Goal: Information Seeking & Learning: Learn about a topic

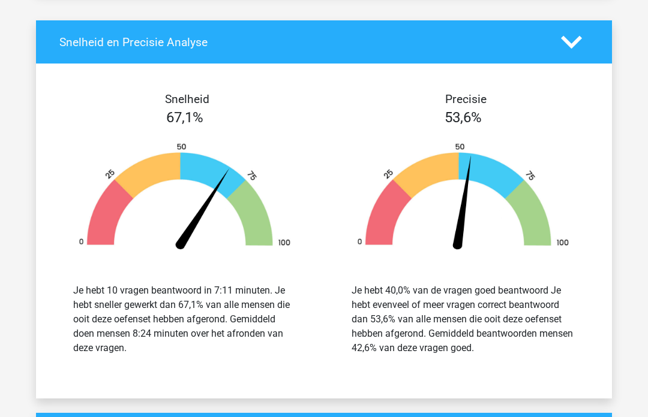
scroll to position [1519, 0]
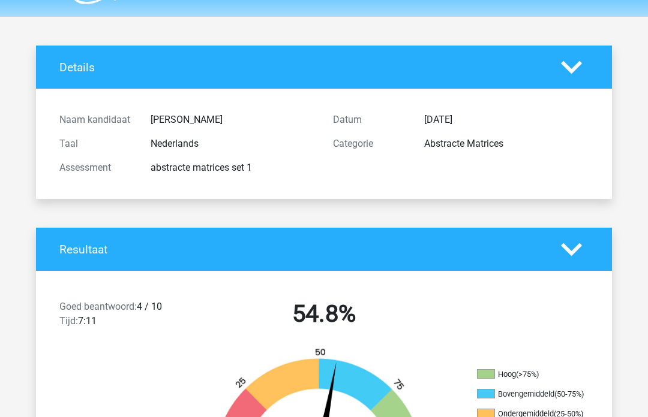
scroll to position [0, 0]
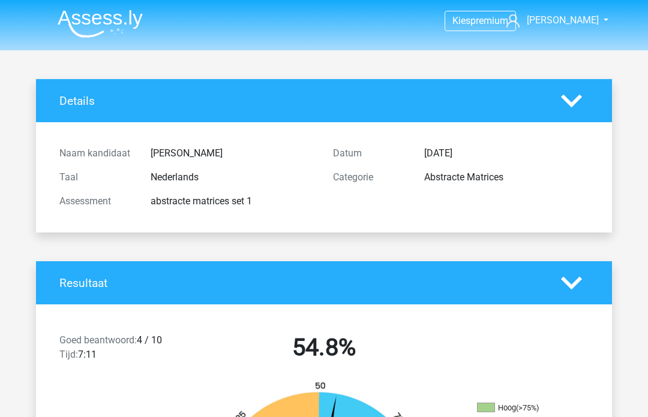
click at [582, 20] on span "[PERSON_NAME]" at bounding box center [563, 19] width 72 height 11
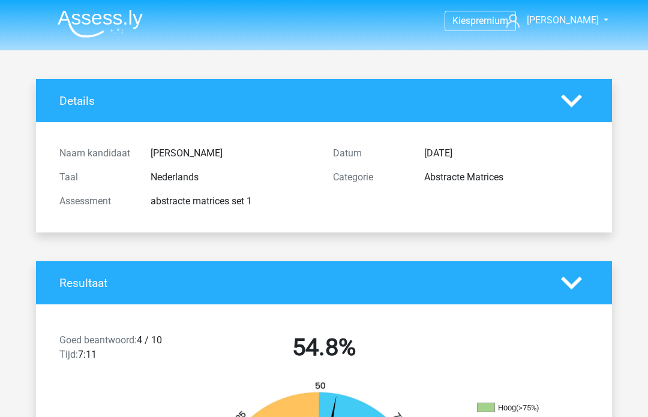
click at [82, 23] on img at bounding box center [100, 24] width 85 height 28
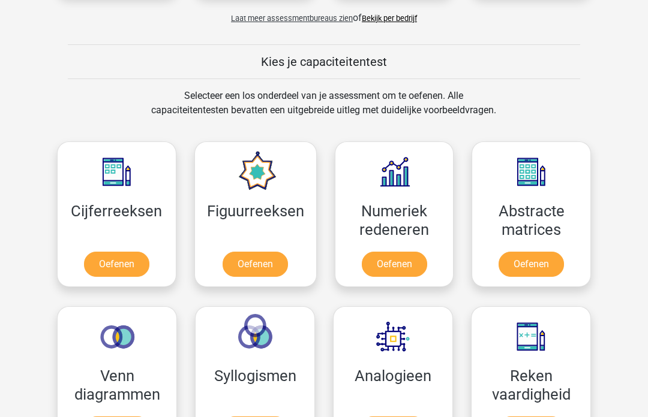
scroll to position [421, 0]
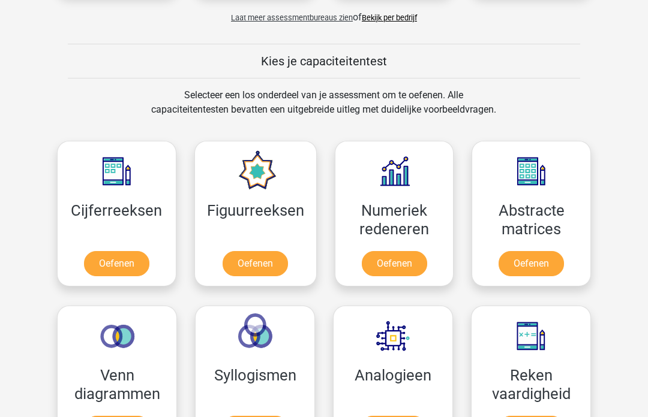
click at [125, 270] on link "Oefenen" at bounding box center [116, 264] width 65 height 25
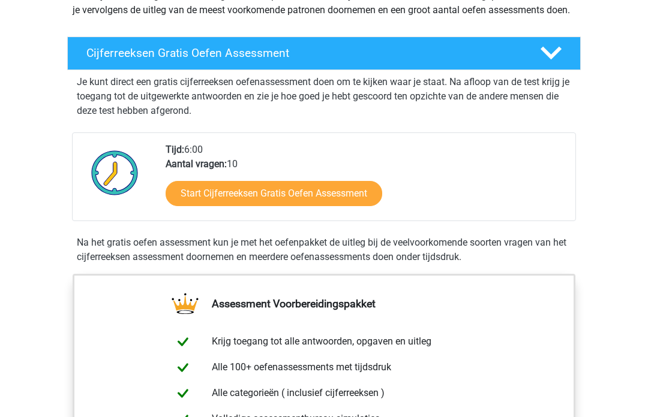
scroll to position [173, 0]
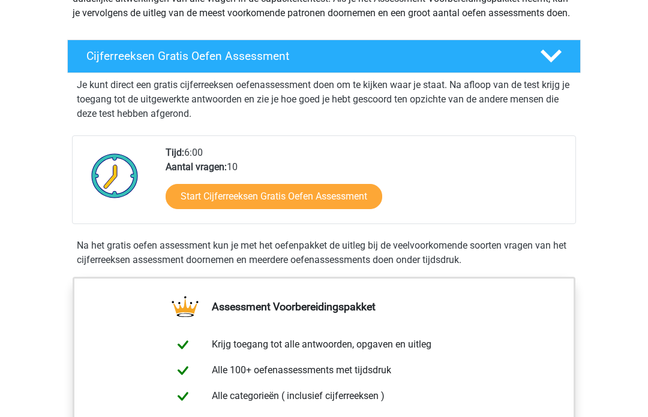
click at [336, 209] on link "Start Cijferreeksen Gratis Oefen Assessment" at bounding box center [274, 196] width 217 height 25
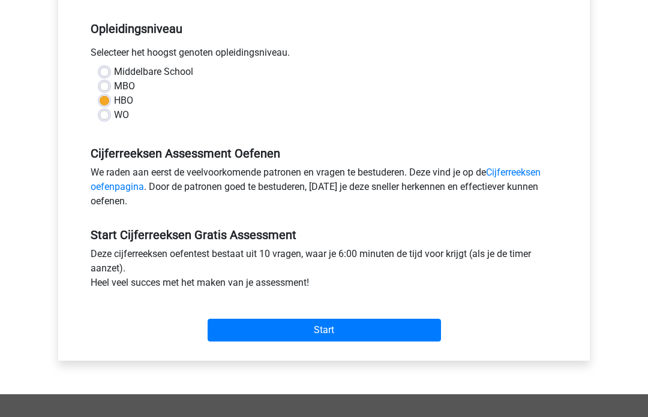
scroll to position [236, 0]
click at [317, 326] on input "Start" at bounding box center [324, 330] width 233 height 23
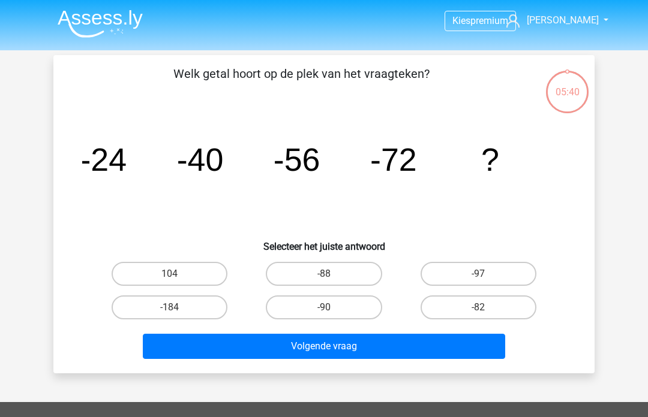
click at [352, 273] on label "-88" at bounding box center [324, 274] width 116 height 24
click at [332, 274] on input "-88" at bounding box center [328, 278] width 8 height 8
radio input "true"
click at [332, 345] on button "Volgende vraag" at bounding box center [324, 346] width 363 height 25
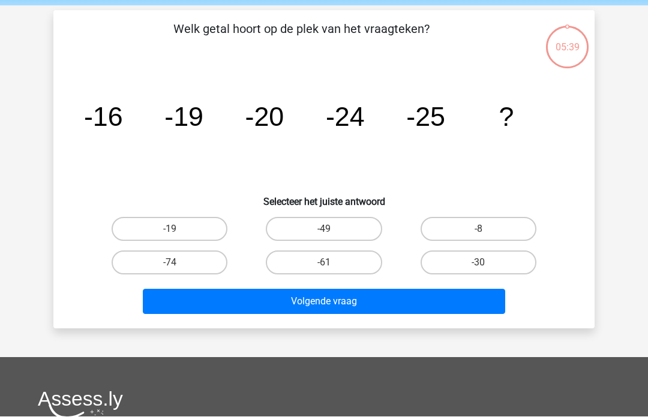
scroll to position [55, 0]
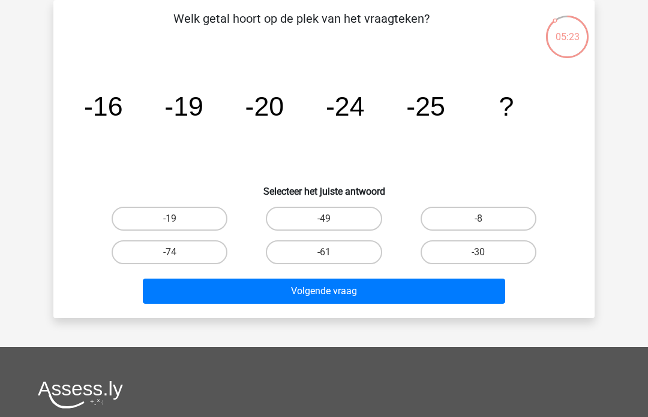
click at [522, 276] on div "Volgende vraag" at bounding box center [324, 289] width 503 height 40
click at [492, 252] on label "-30" at bounding box center [478, 252] width 116 height 24
click at [486, 252] on input "-30" at bounding box center [482, 256] width 8 height 8
radio input "true"
click at [449, 291] on button "Volgende vraag" at bounding box center [324, 291] width 363 height 25
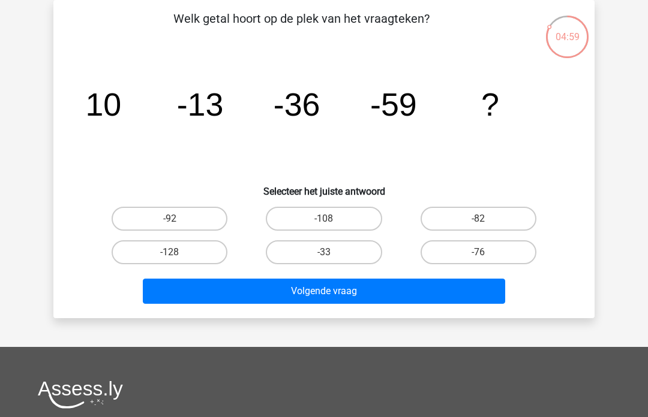
click at [495, 213] on label "-82" at bounding box center [478, 219] width 116 height 24
click at [486, 219] on input "-82" at bounding box center [482, 223] width 8 height 8
radio input "true"
click at [382, 291] on button "Volgende vraag" at bounding box center [324, 291] width 363 height 25
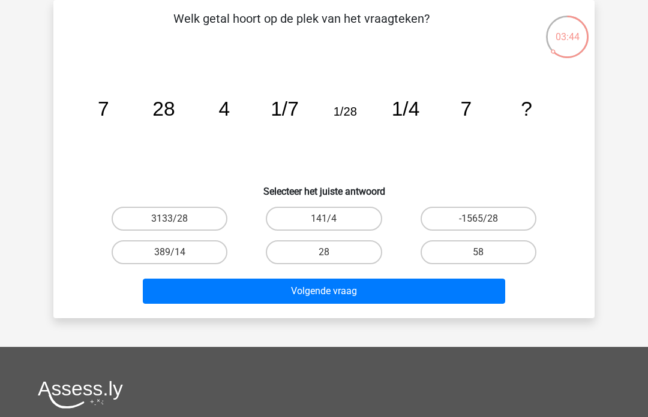
click at [335, 249] on label "28" at bounding box center [324, 252] width 116 height 24
click at [332, 252] on input "28" at bounding box center [328, 256] width 8 height 8
radio input "true"
click at [311, 293] on button "Volgende vraag" at bounding box center [324, 291] width 363 height 25
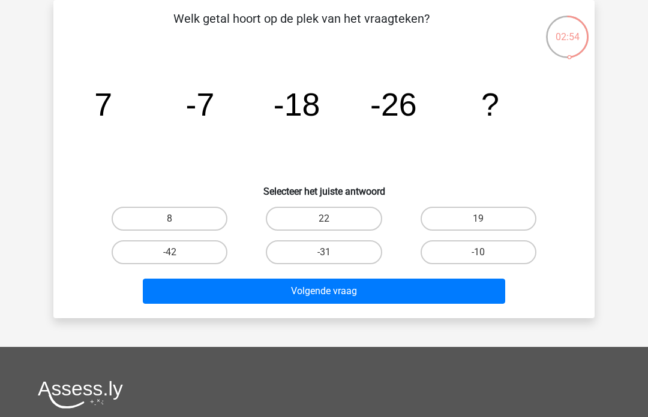
click at [341, 249] on label "-31" at bounding box center [324, 252] width 116 height 24
click at [332, 252] on input "-31" at bounding box center [328, 256] width 8 height 8
radio input "true"
click at [339, 291] on button "Volgende vraag" at bounding box center [324, 291] width 363 height 25
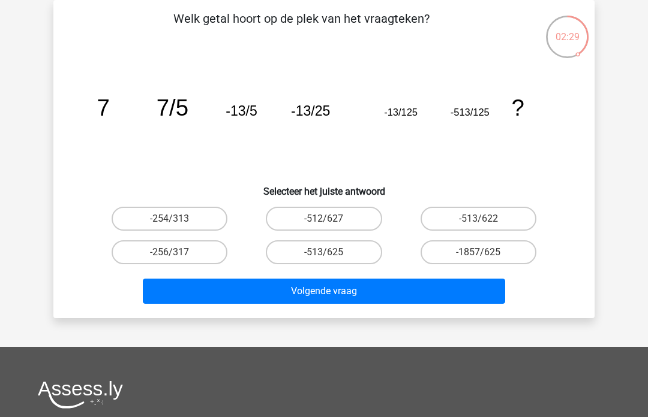
click at [488, 215] on label "-513/622" at bounding box center [478, 219] width 116 height 24
click at [486, 219] on input "-513/622" at bounding box center [482, 223] width 8 height 8
radio input "true"
click at [339, 255] on label "-513/625" at bounding box center [324, 252] width 116 height 24
click at [332, 255] on input "-513/625" at bounding box center [328, 256] width 8 height 8
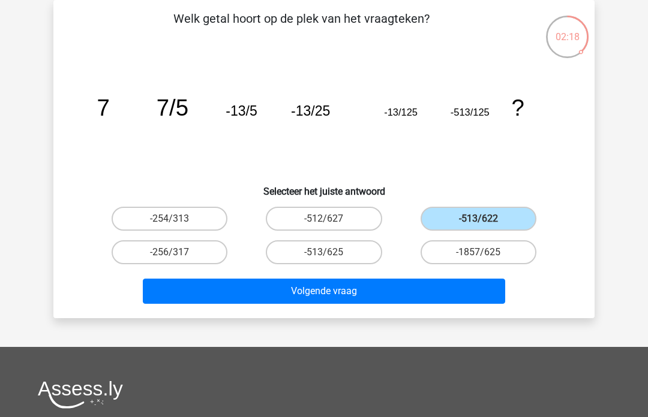
radio input "true"
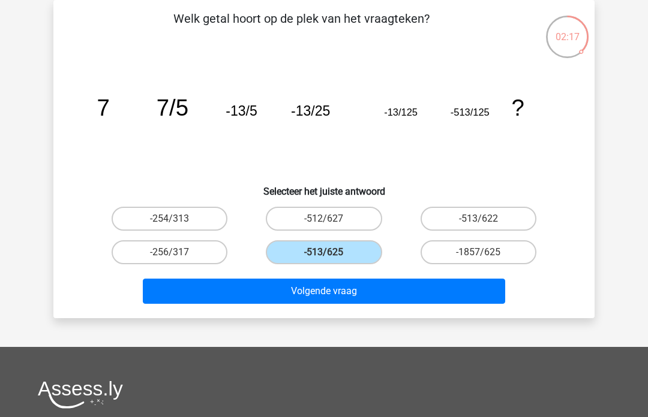
click at [350, 295] on button "Volgende vraag" at bounding box center [324, 291] width 363 height 25
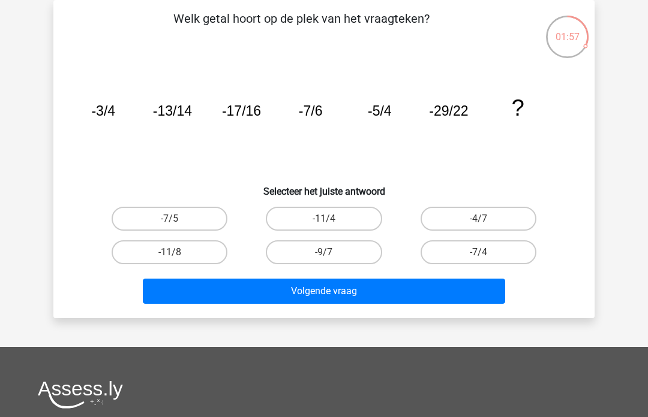
click at [457, 119] on icon "image/svg+xml -3/4 -13/14 -17/16 -7/6 -5/4 -29/22 ?" at bounding box center [323, 115] width 483 height 121
click at [370, 288] on button "Volgende vraag" at bounding box center [324, 291] width 363 height 25
click at [67, 234] on div "Welk getal hoort op de plek van het vraagteken? image/svg+xml -3/4 -13/14 -17/1…" at bounding box center [323, 159] width 531 height 299
click at [353, 218] on label "-11/4" at bounding box center [324, 219] width 116 height 24
click at [332, 219] on input "-11/4" at bounding box center [328, 223] width 8 height 8
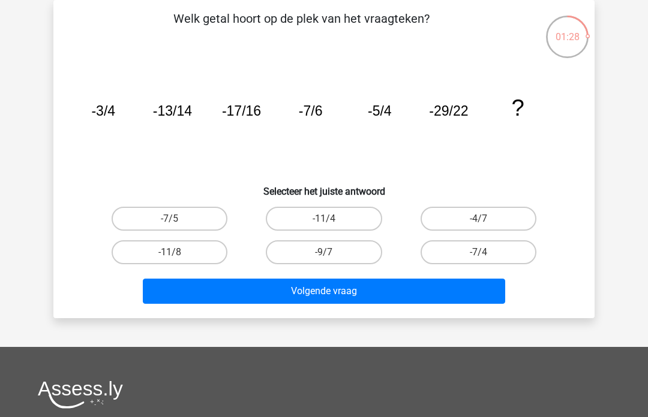
radio input "true"
click at [327, 294] on button "Volgende vraag" at bounding box center [324, 291] width 363 height 25
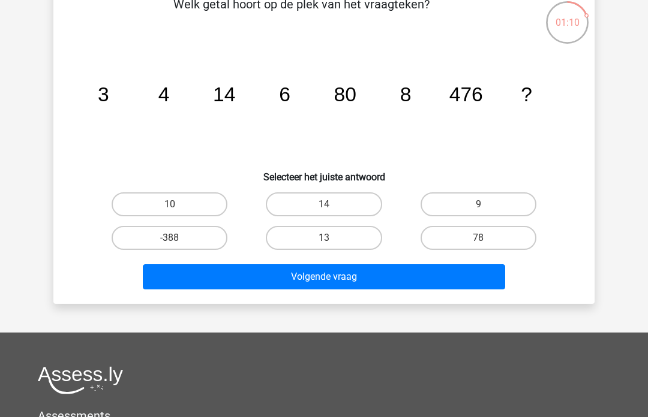
scroll to position [69, 0]
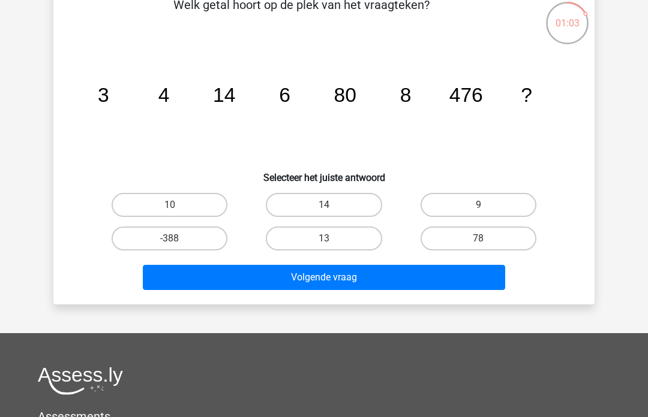
click at [196, 203] on label "10" at bounding box center [170, 205] width 116 height 24
click at [178, 205] on input "10" at bounding box center [174, 209] width 8 height 8
radio input "true"
click at [298, 284] on button "Volgende vraag" at bounding box center [324, 277] width 363 height 25
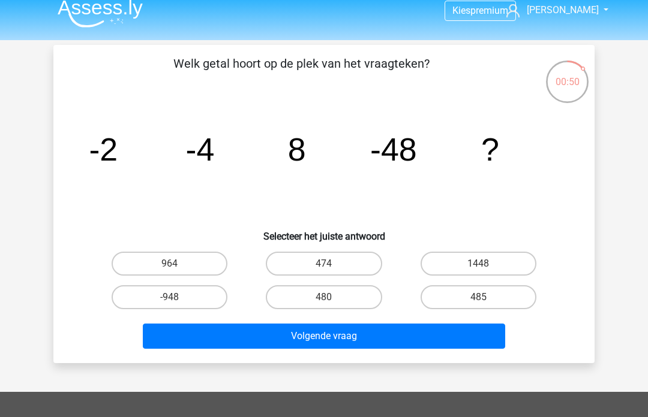
scroll to position [15, 0]
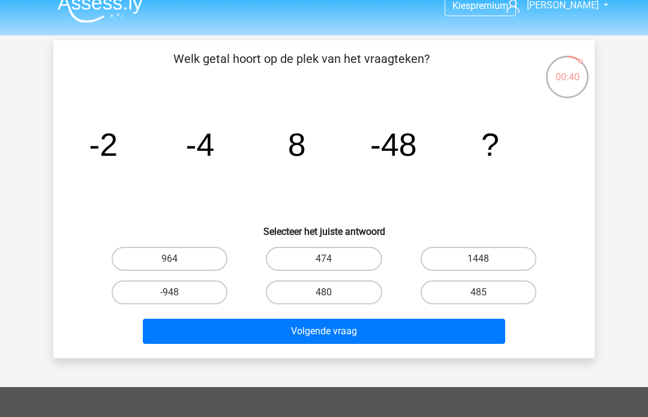
click at [348, 288] on label "480" at bounding box center [324, 293] width 116 height 24
click at [332, 293] on input "480" at bounding box center [328, 297] width 8 height 8
radio input "true"
click at [343, 332] on button "Volgende vraag" at bounding box center [324, 331] width 363 height 25
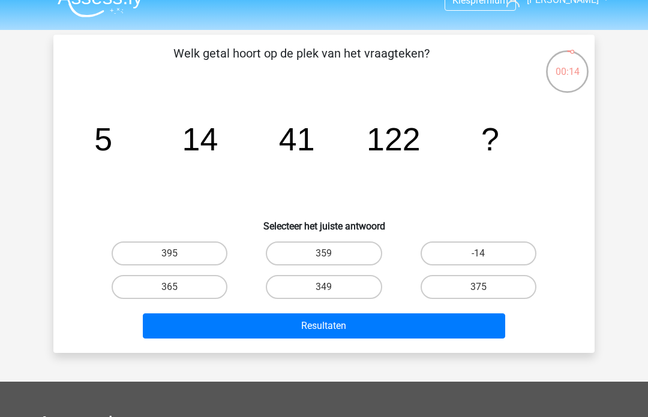
scroll to position [20, 0]
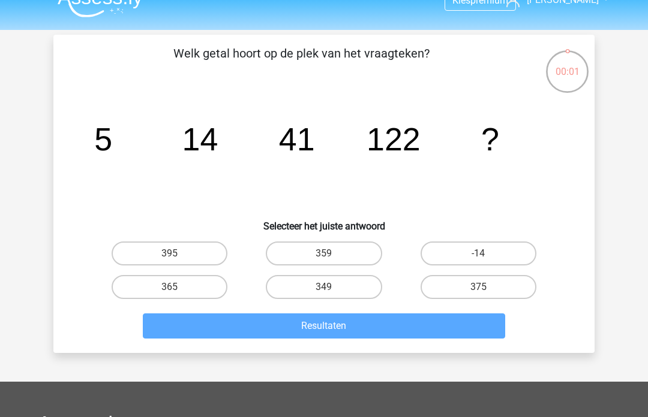
click at [478, 289] on label "375" at bounding box center [478, 287] width 116 height 24
click at [478, 289] on input "375" at bounding box center [482, 291] width 8 height 8
radio input "true"
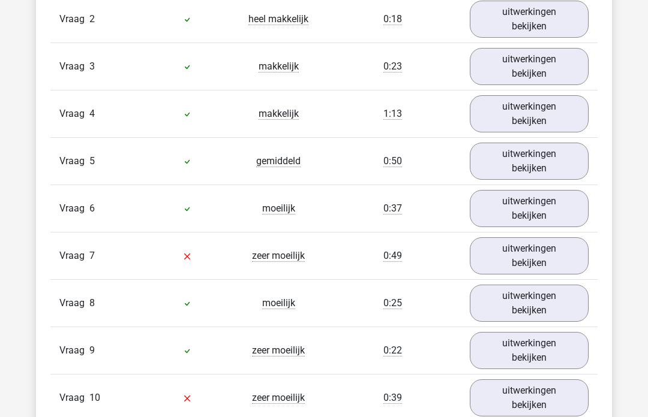
scroll to position [1089, 0]
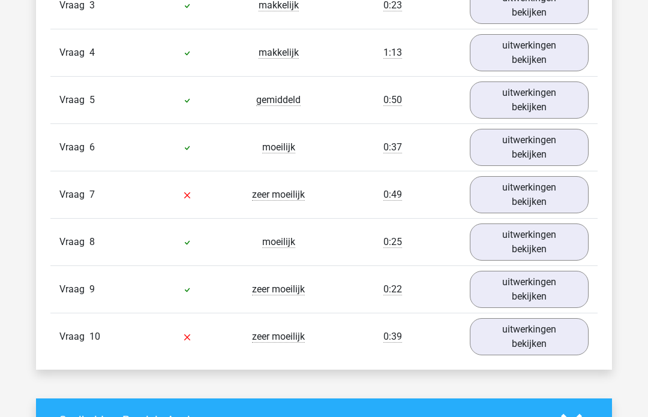
click at [553, 288] on link "uitwerkingen bekijken" at bounding box center [529, 290] width 119 height 37
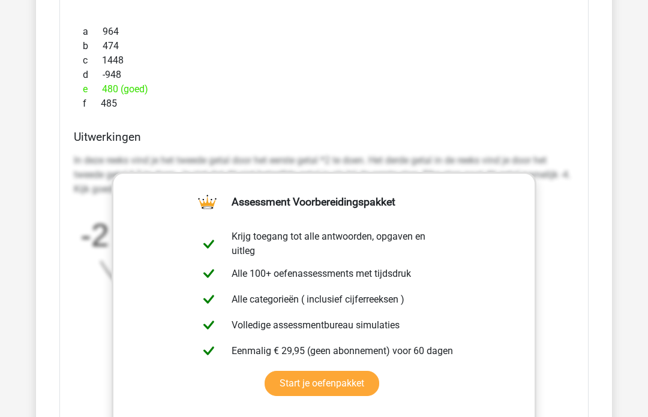
scroll to position [1592, 0]
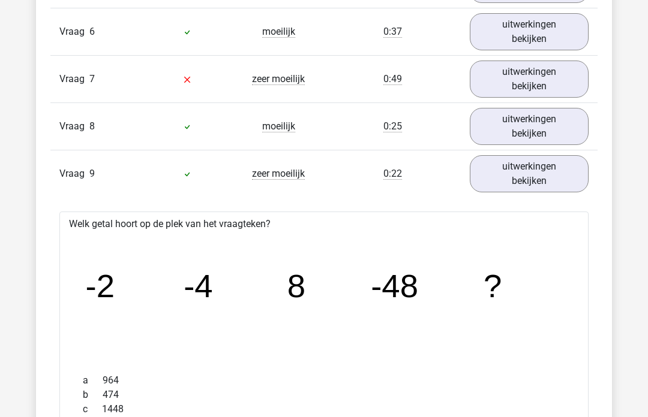
scroll to position [1249, 0]
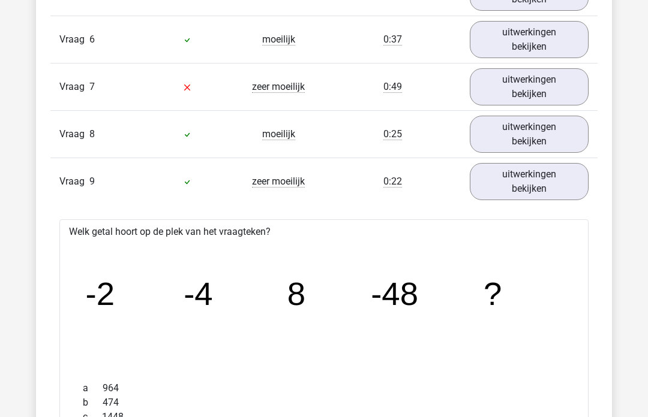
click at [560, 187] on link "uitwerkingen bekijken" at bounding box center [529, 181] width 119 height 37
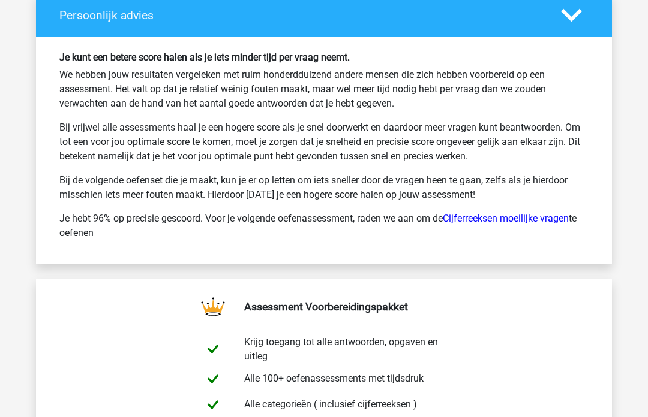
scroll to position [1924, 0]
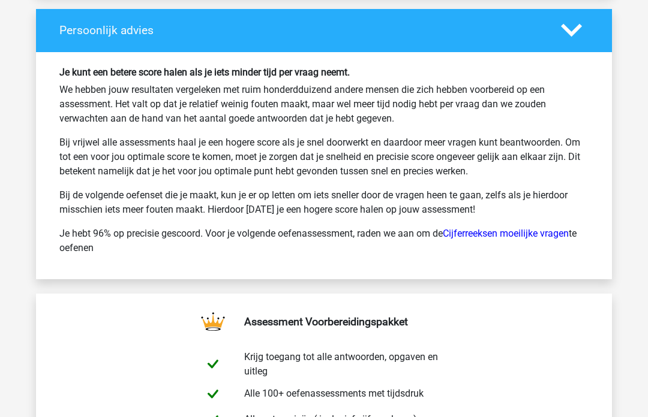
click at [575, 31] on polygon at bounding box center [571, 30] width 21 height 13
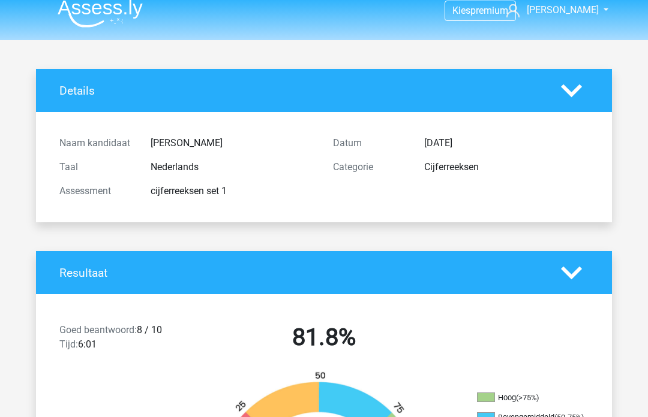
scroll to position [0, 0]
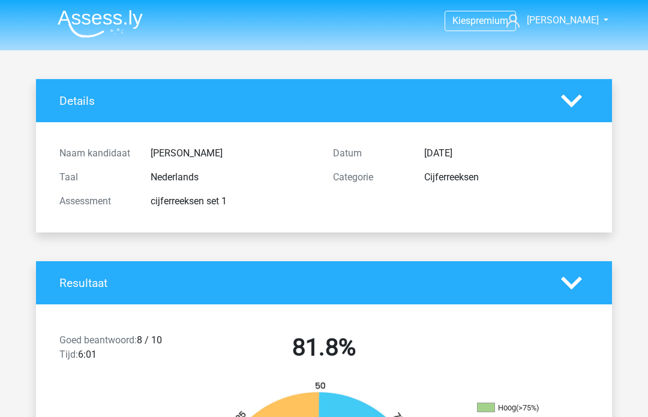
click at [580, 21] on span "[PERSON_NAME]" at bounding box center [563, 19] width 72 height 11
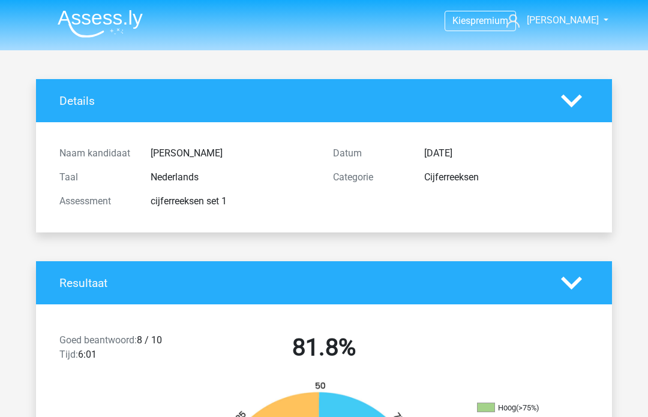
click at [119, 26] on img at bounding box center [100, 24] width 85 height 28
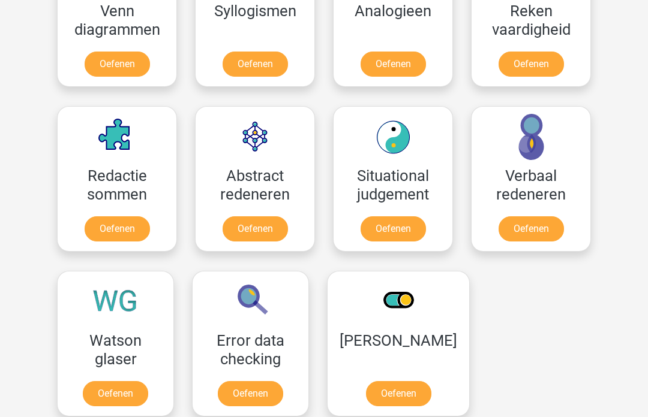
scroll to position [786, 0]
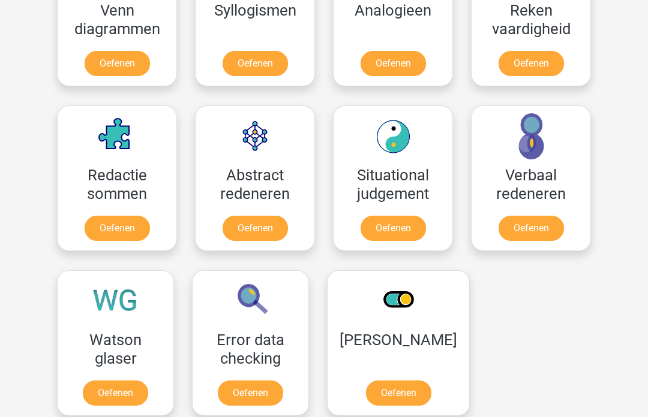
click at [384, 231] on link "Oefenen" at bounding box center [392, 229] width 65 height 25
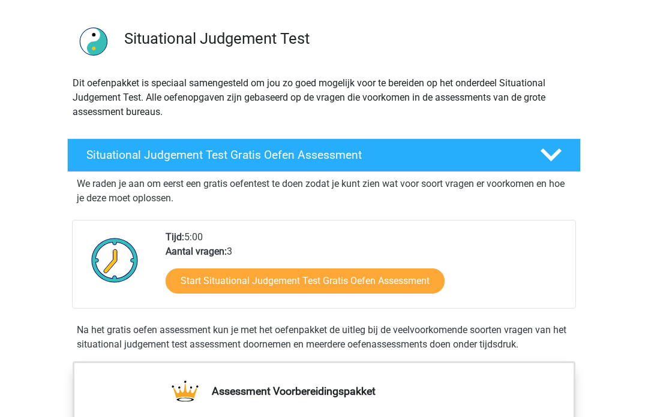
scroll to position [188, 0]
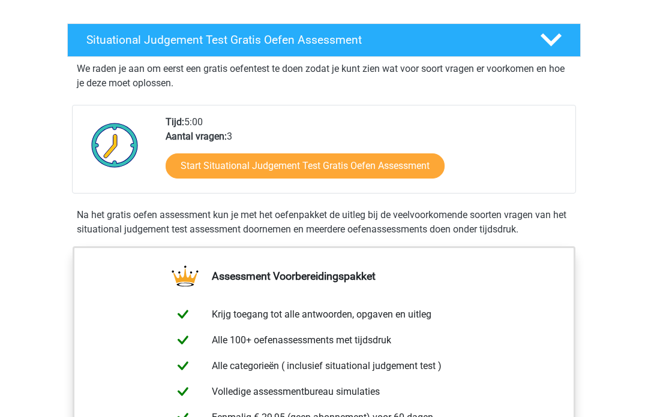
click at [393, 160] on link "Start Situational Judgement Test Gratis Oefen Assessment" at bounding box center [305, 166] width 279 height 25
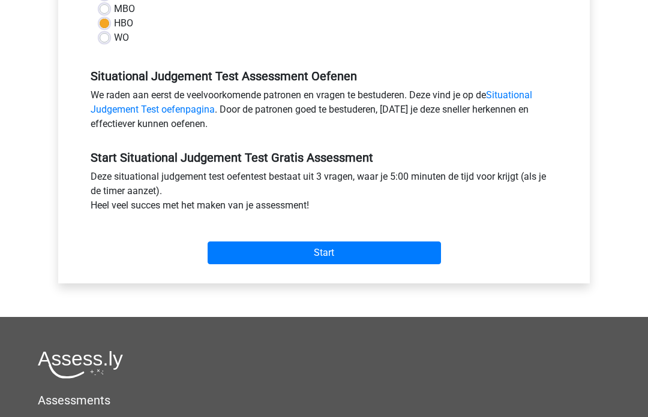
scroll to position [314, 0]
click at [356, 249] on input "Start" at bounding box center [324, 253] width 233 height 23
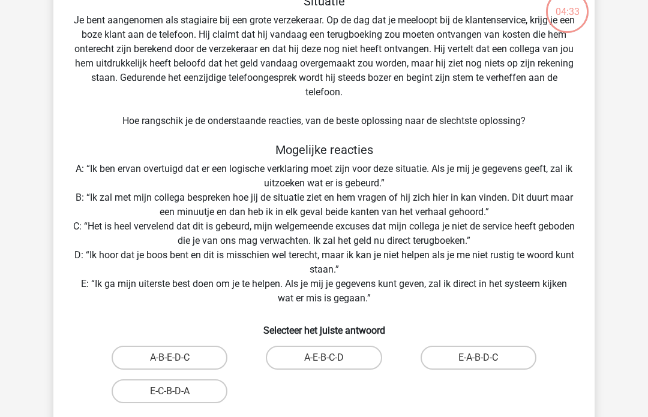
scroll to position [80, 0]
click at [44, 203] on div "04:04 Vraag 1 van de 3 Categorie: situational judgement test set 1 Situatie Hoe…" at bounding box center [324, 216] width 560 height 483
click at [509, 357] on label "E-A-B-D-C" at bounding box center [478, 358] width 116 height 24
click at [486, 358] on input "E-A-B-D-C" at bounding box center [482, 362] width 8 height 8
radio input "true"
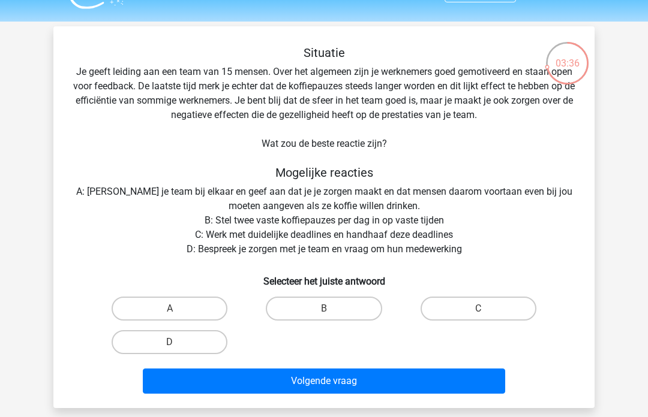
scroll to position [29, 0]
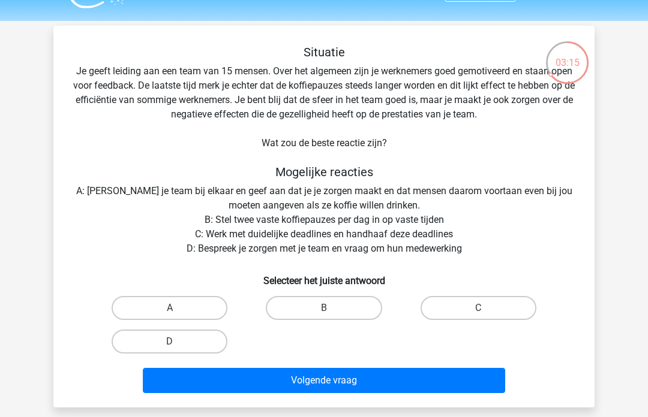
click at [181, 349] on label "D" at bounding box center [170, 342] width 116 height 24
click at [178, 349] on input "D" at bounding box center [174, 346] width 8 height 8
radio input "true"
click at [396, 393] on button "Volgende vraag" at bounding box center [324, 380] width 363 height 25
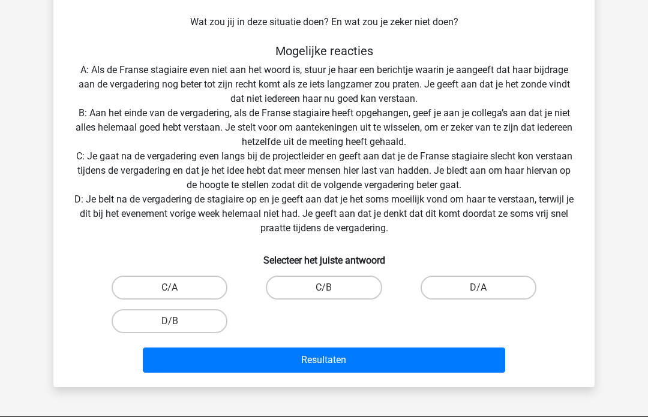
scroll to position [212, 0]
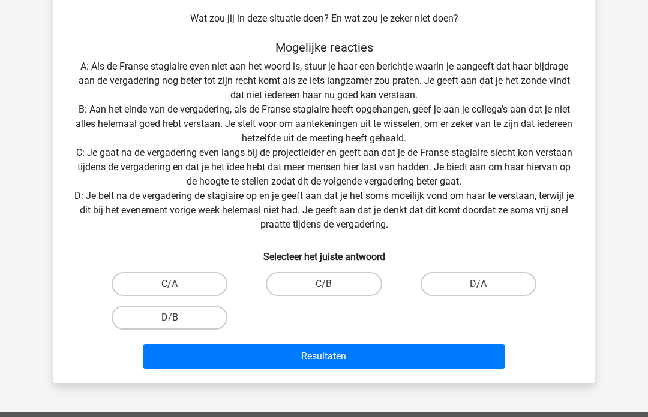
click at [193, 321] on label "D/B" at bounding box center [170, 318] width 116 height 24
click at [178, 321] on input "D/B" at bounding box center [174, 322] width 8 height 8
radio input "true"
click at [290, 353] on button "Resultaten" at bounding box center [324, 356] width 363 height 25
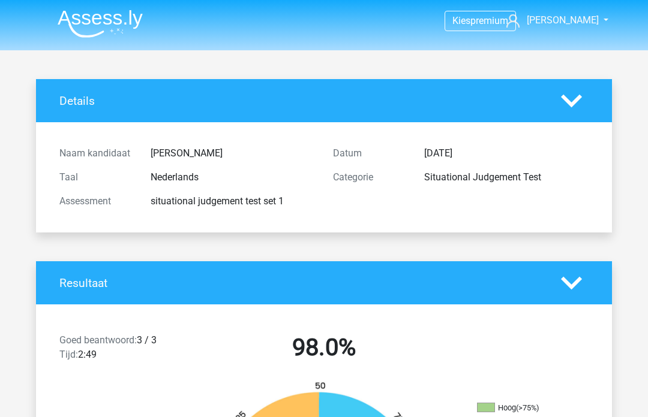
click at [82, 26] on img at bounding box center [100, 24] width 85 height 28
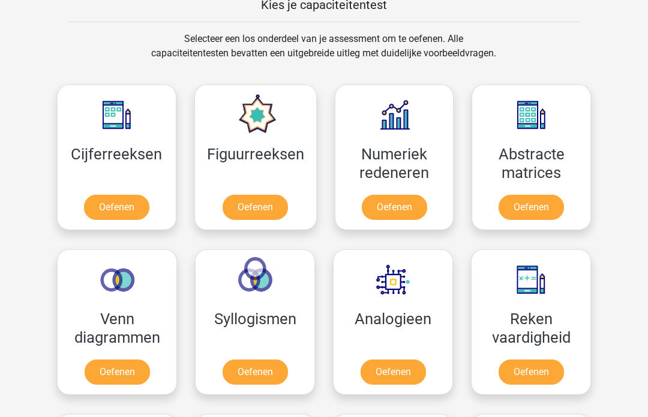
scroll to position [477, 0]
click at [392, 205] on link "Oefenen" at bounding box center [394, 208] width 65 height 25
click at [536, 204] on link "Oefenen" at bounding box center [530, 208] width 65 height 25
click at [262, 203] on link "Oefenen" at bounding box center [254, 208] width 65 height 25
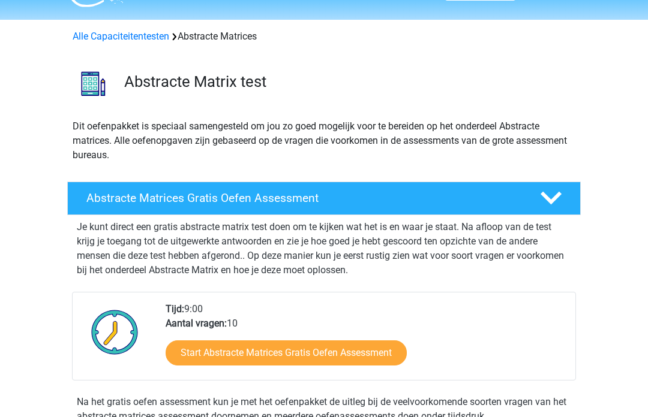
scroll to position [31, 0]
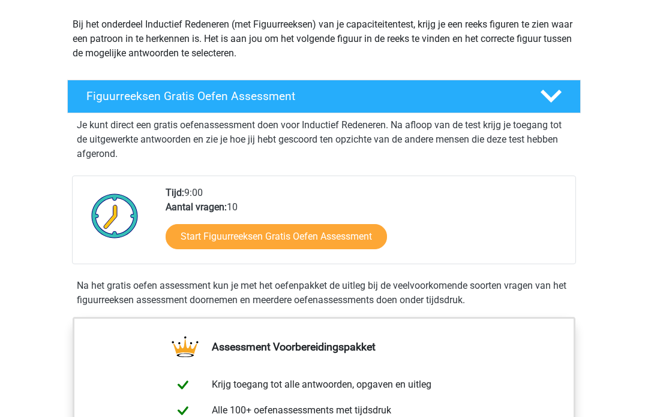
scroll to position [131, 0]
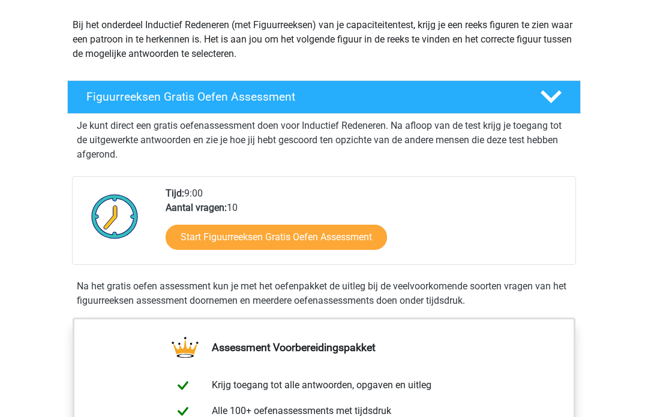
click at [338, 241] on link "Start Figuurreeksen Gratis Oefen Assessment" at bounding box center [276, 237] width 221 height 25
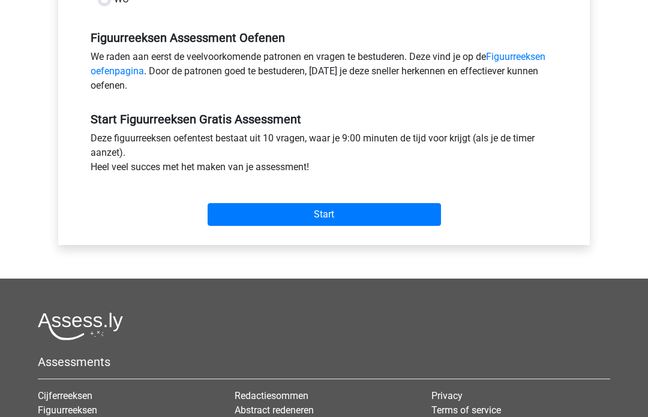
scroll to position [359, 0]
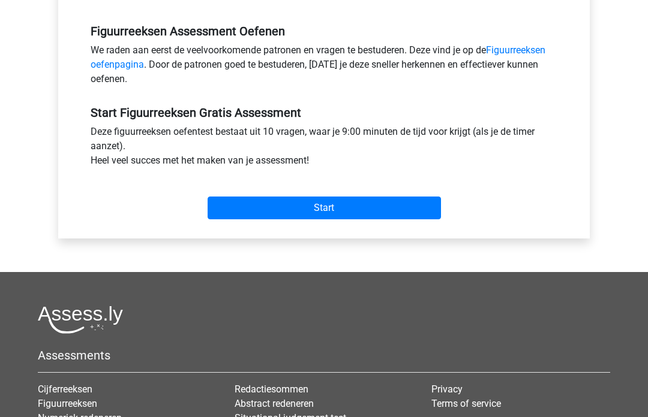
click at [317, 202] on input "Start" at bounding box center [324, 208] width 233 height 23
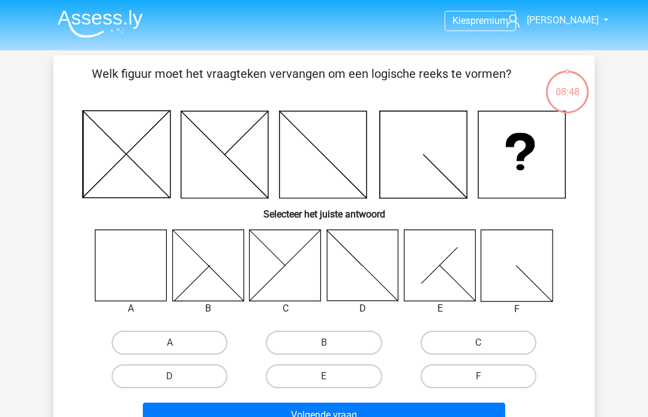
click at [150, 337] on label "A" at bounding box center [170, 343] width 116 height 24
click at [170, 343] on input "A" at bounding box center [174, 347] width 8 height 8
radio input "true"
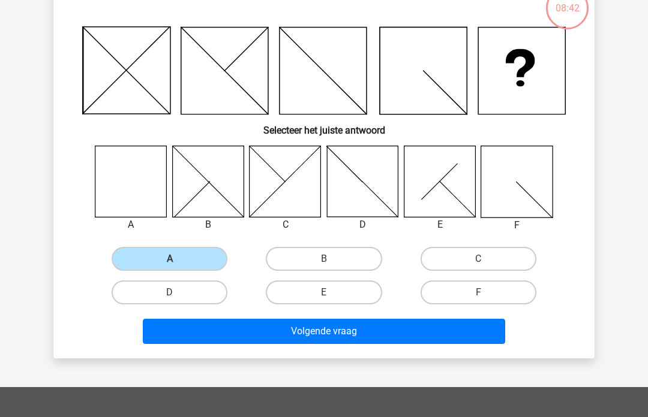
click at [366, 334] on button "Volgende vraag" at bounding box center [324, 331] width 363 height 25
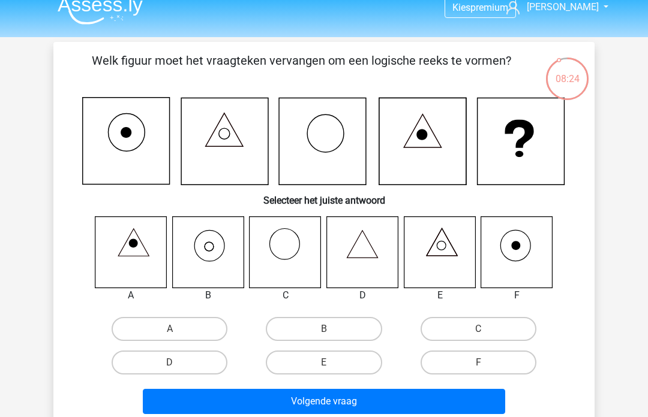
scroll to position [13, 0]
click at [310, 322] on label "B" at bounding box center [324, 329] width 116 height 24
click at [324, 329] on input "B" at bounding box center [328, 333] width 8 height 8
radio input "true"
click at [374, 408] on button "Volgende vraag" at bounding box center [324, 401] width 363 height 25
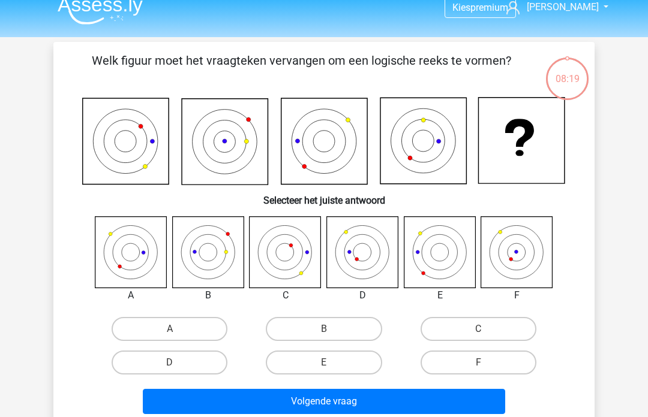
click at [376, 408] on button "Volgende vraag" at bounding box center [324, 401] width 363 height 25
click at [336, 365] on label "E" at bounding box center [324, 363] width 116 height 24
click at [332, 365] on input "E" at bounding box center [328, 367] width 8 height 8
radio input "true"
click at [384, 405] on button "Volgende vraag" at bounding box center [324, 401] width 363 height 25
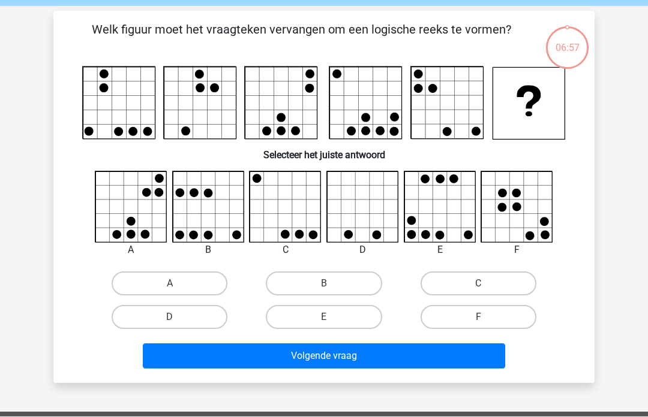
scroll to position [55, 0]
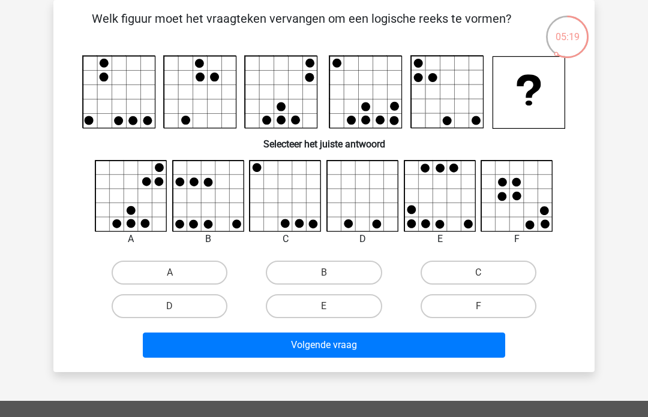
click at [452, 269] on label "C" at bounding box center [478, 273] width 116 height 24
click at [478, 273] on input "C" at bounding box center [482, 277] width 8 height 8
radio input "true"
click at [347, 346] on button "Volgende vraag" at bounding box center [324, 345] width 363 height 25
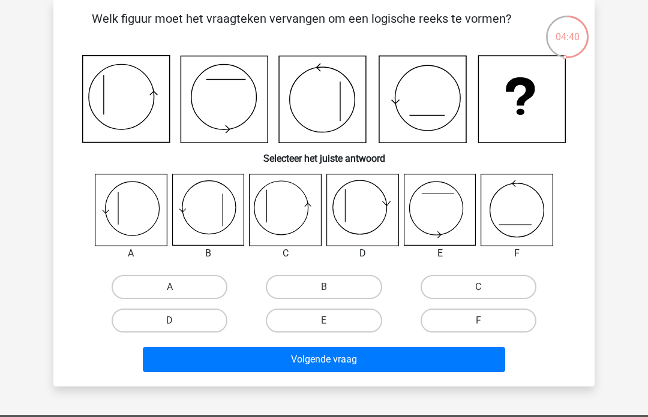
click at [485, 288] on input "C" at bounding box center [482, 291] width 8 height 8
radio input "true"
click at [345, 360] on button "Volgende vraag" at bounding box center [324, 359] width 363 height 25
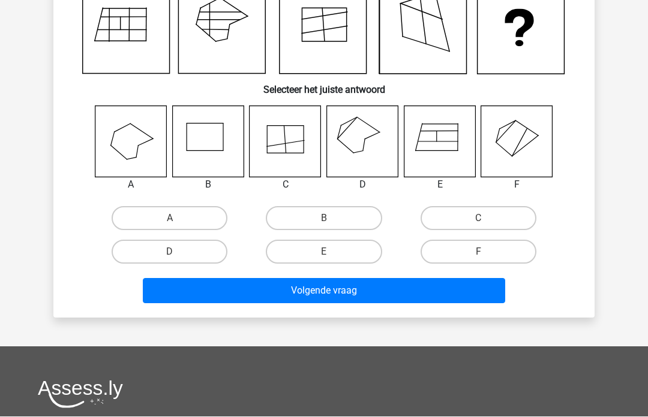
click at [172, 255] on input "D" at bounding box center [174, 256] width 8 height 8
radio input "true"
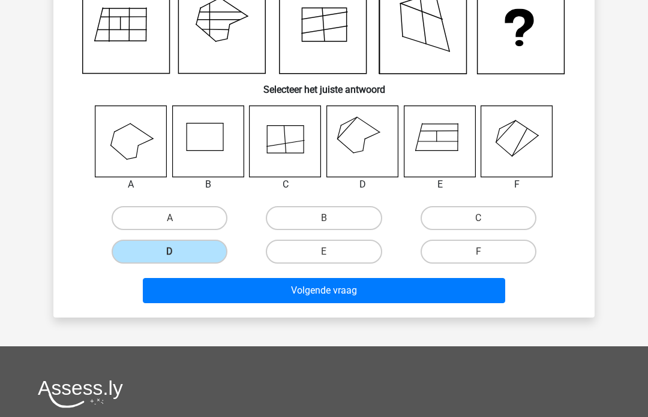
click at [267, 291] on button "Volgende vraag" at bounding box center [324, 290] width 363 height 25
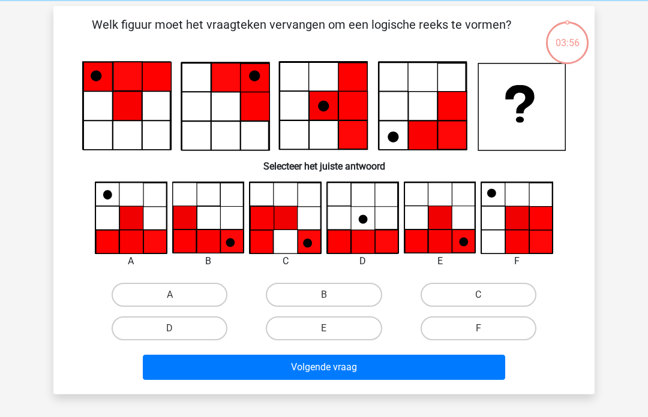
scroll to position [49, 0]
click at [329, 324] on label "E" at bounding box center [324, 329] width 116 height 24
click at [329, 329] on input "E" at bounding box center [328, 333] width 8 height 8
radio input "true"
click at [390, 378] on button "Volgende vraag" at bounding box center [324, 367] width 363 height 25
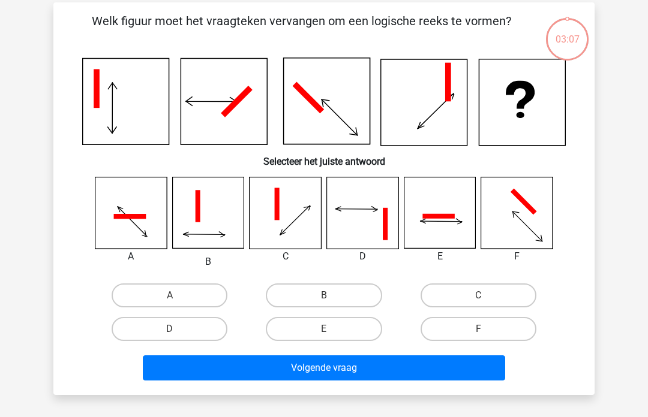
scroll to position [55, 0]
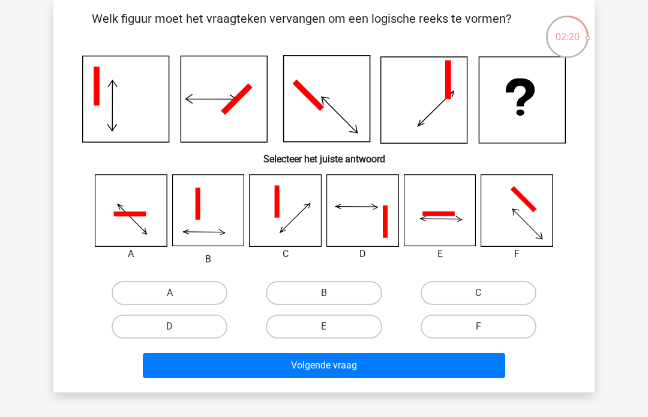
click at [326, 286] on label "B" at bounding box center [324, 293] width 116 height 24
click at [326, 293] on input "B" at bounding box center [328, 297] width 8 height 8
radio input "true"
click at [398, 375] on button "Volgende vraag" at bounding box center [324, 365] width 363 height 25
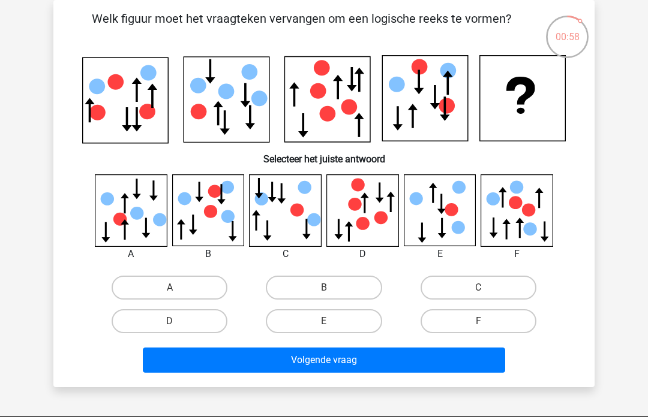
click at [176, 283] on label "A" at bounding box center [170, 288] width 116 height 24
click at [176, 288] on input "A" at bounding box center [174, 292] width 8 height 8
radio input "true"
click at [317, 359] on button "Volgende vraag" at bounding box center [324, 360] width 363 height 25
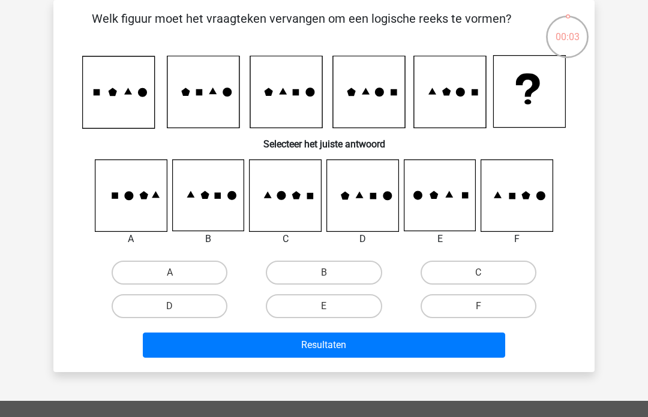
click at [483, 269] on label "C" at bounding box center [478, 273] width 116 height 24
click at [483, 273] on input "C" at bounding box center [482, 277] width 8 height 8
radio input "true"
click at [378, 346] on button "Resultaten" at bounding box center [324, 345] width 363 height 25
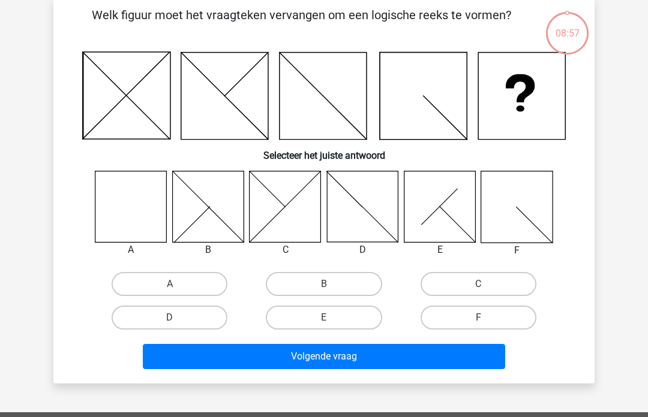
scroll to position [59, 0]
click at [133, 202] on icon at bounding box center [130, 206] width 71 height 71
click at [172, 281] on label "A" at bounding box center [170, 284] width 116 height 24
click at [172, 284] on input "A" at bounding box center [174, 288] width 8 height 8
radio input "true"
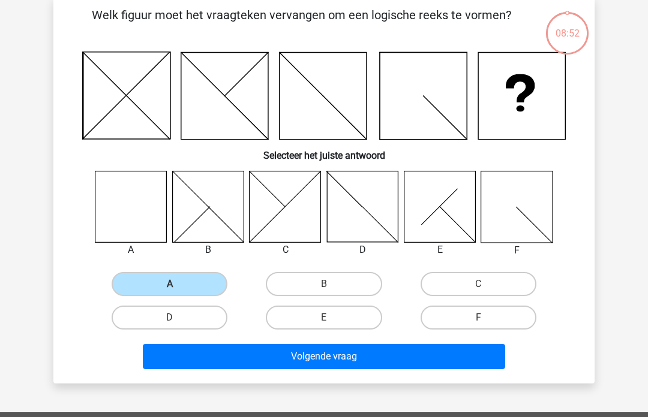
click at [284, 358] on button "Volgende vraag" at bounding box center [324, 356] width 363 height 25
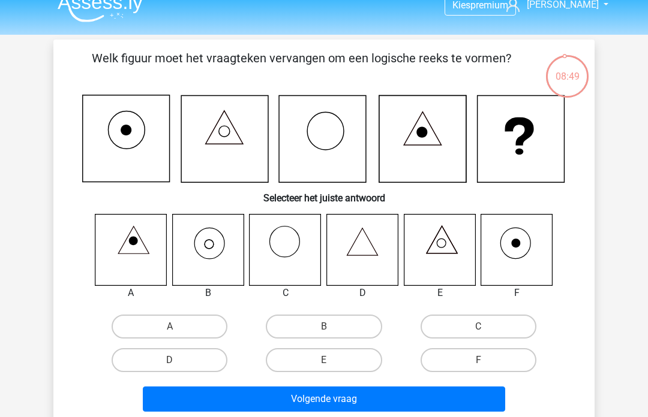
scroll to position [23, 0]
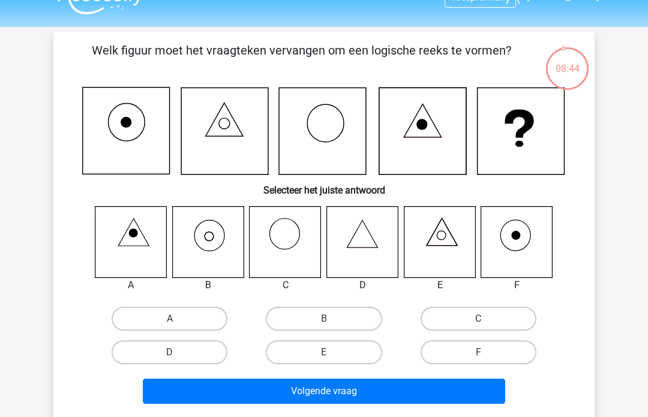
click at [329, 320] on input "B" at bounding box center [328, 323] width 8 height 8
radio input "true"
click at [324, 398] on button "Volgende vraag" at bounding box center [324, 391] width 363 height 25
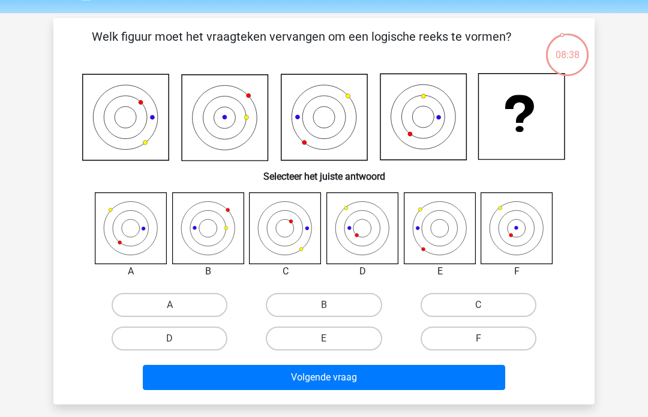
scroll to position [41, 0]
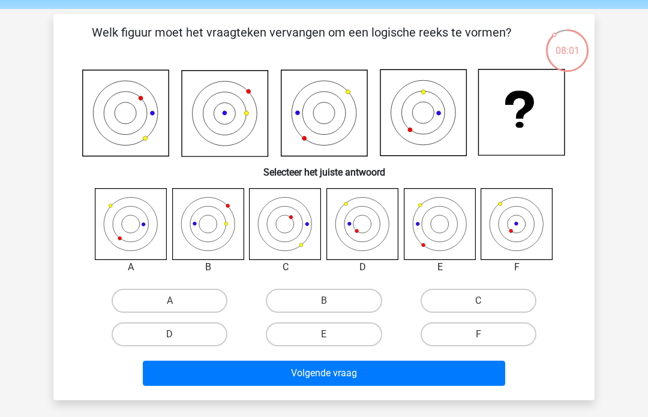
click at [322, 299] on label "B" at bounding box center [324, 301] width 116 height 24
click at [324, 301] on input "B" at bounding box center [328, 305] width 8 height 8
radio input "true"
click at [297, 374] on button "Volgende vraag" at bounding box center [324, 373] width 363 height 25
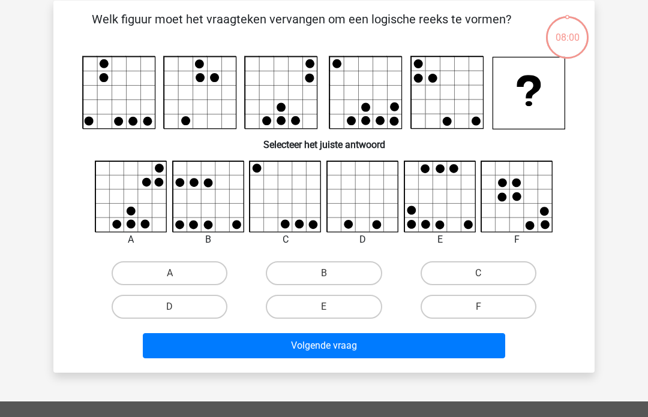
scroll to position [55, 0]
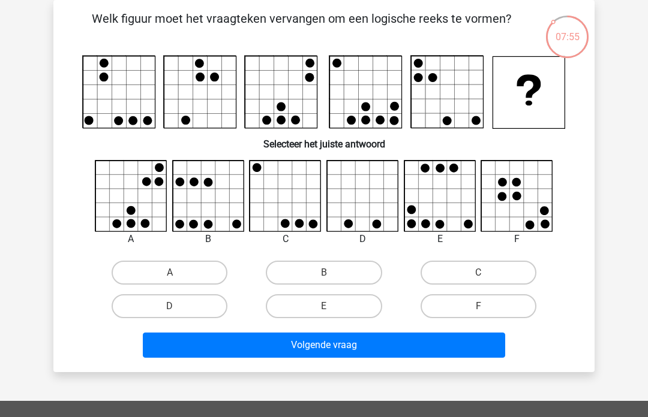
click at [467, 273] on label "C" at bounding box center [478, 273] width 116 height 24
click at [478, 273] on input "C" at bounding box center [482, 277] width 8 height 8
radio input "true"
click at [360, 348] on button "Volgende vraag" at bounding box center [324, 345] width 363 height 25
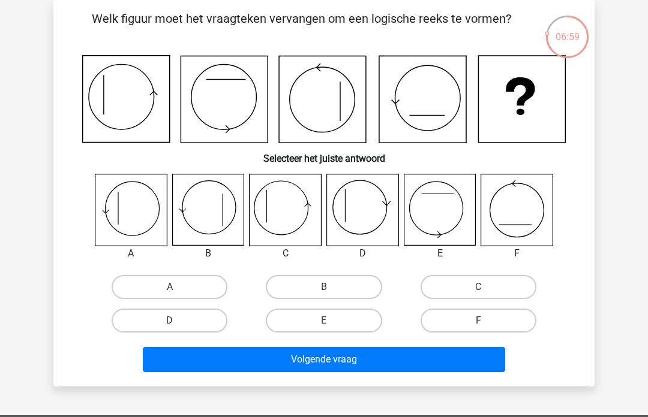
click at [483, 283] on label "C" at bounding box center [478, 287] width 116 height 24
click at [483, 287] on input "C" at bounding box center [482, 291] width 8 height 8
radio input "true"
click at [411, 361] on button "Volgende vraag" at bounding box center [324, 359] width 363 height 25
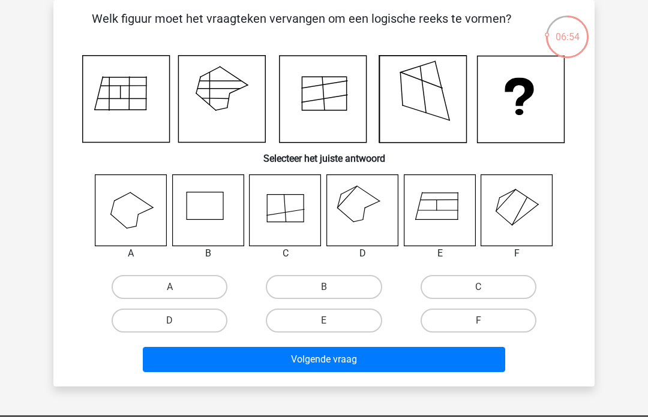
click at [190, 322] on label "D" at bounding box center [170, 321] width 116 height 24
click at [178, 322] on input "D" at bounding box center [174, 325] width 8 height 8
radio input "true"
click at [327, 361] on button "Volgende vraag" at bounding box center [324, 359] width 363 height 25
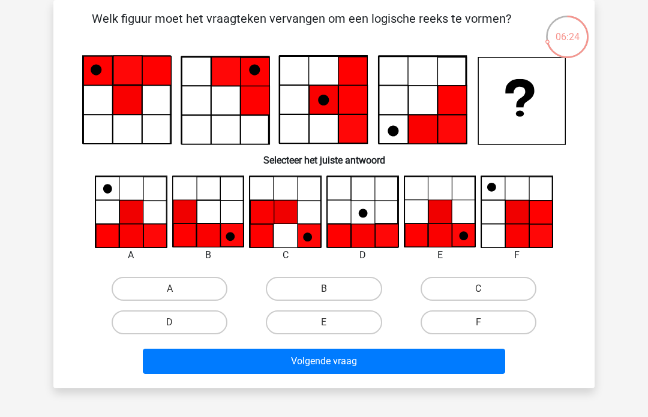
click at [166, 289] on label "A" at bounding box center [170, 289] width 116 height 24
click at [170, 289] on input "A" at bounding box center [174, 293] width 8 height 8
radio input "true"
click at [240, 360] on button "Volgende vraag" at bounding box center [324, 361] width 363 height 25
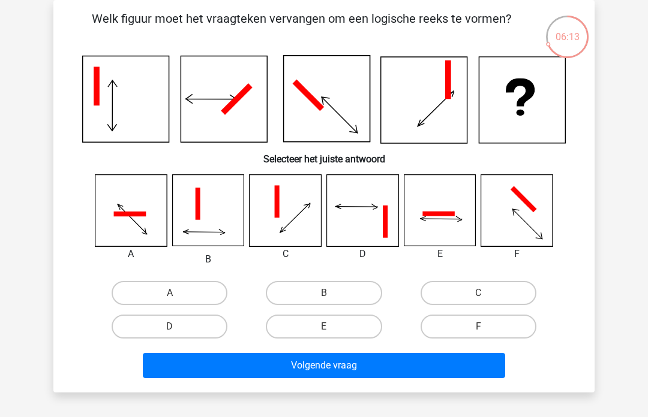
click at [343, 291] on label "B" at bounding box center [324, 293] width 116 height 24
click at [332, 293] on input "B" at bounding box center [328, 297] width 8 height 8
radio input "true"
click at [342, 371] on button "Volgende vraag" at bounding box center [324, 365] width 363 height 25
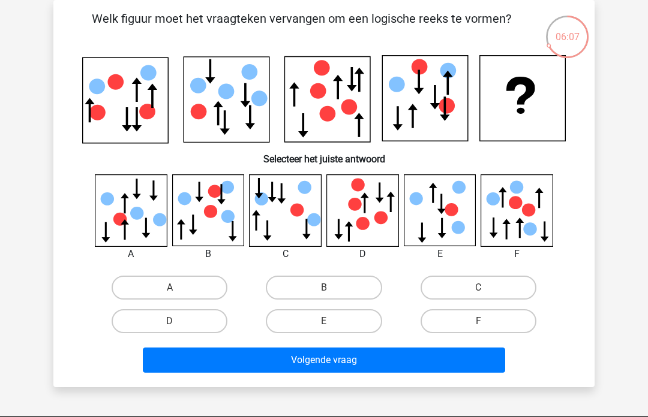
click at [173, 287] on label "A" at bounding box center [170, 288] width 116 height 24
click at [173, 288] on input "A" at bounding box center [174, 292] width 8 height 8
radio input "true"
click at [280, 362] on button "Volgende vraag" at bounding box center [324, 360] width 363 height 25
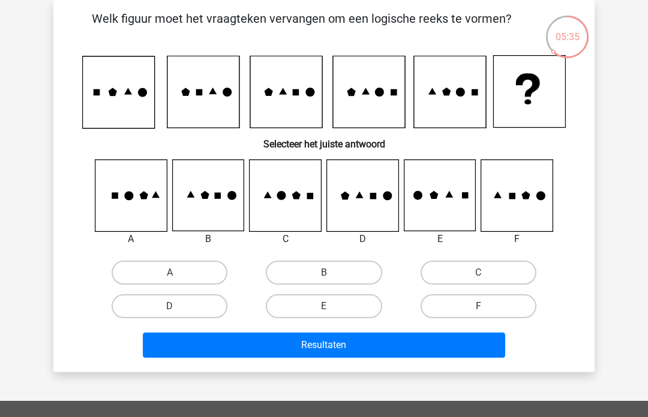
click at [470, 274] on label "C" at bounding box center [478, 273] width 116 height 24
click at [478, 274] on input "C" at bounding box center [482, 277] width 8 height 8
radio input "true"
click at [388, 344] on button "Resultaten" at bounding box center [324, 345] width 363 height 25
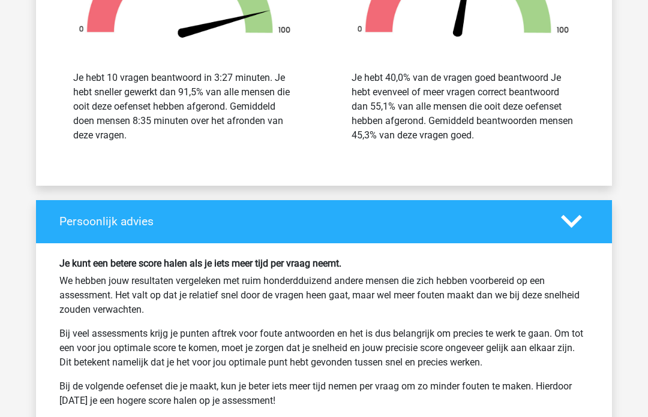
scroll to position [1734, 0]
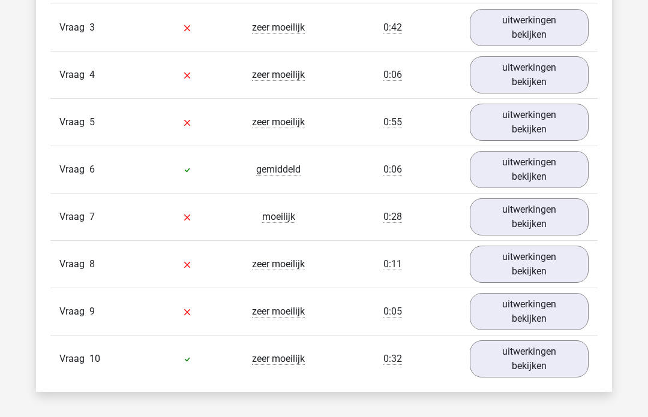
scroll to position [1117, 0]
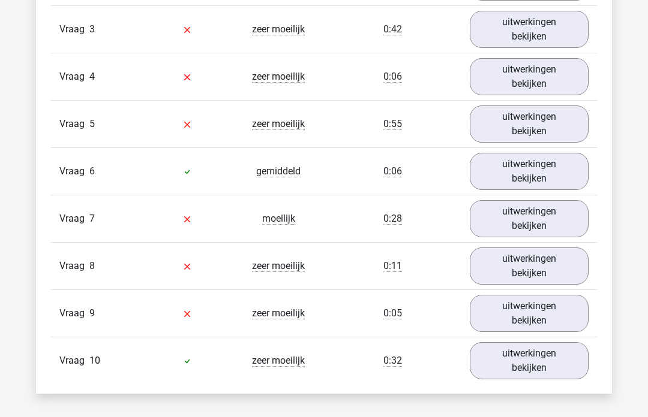
click at [546, 316] on link "uitwerkingen bekijken" at bounding box center [529, 313] width 119 height 37
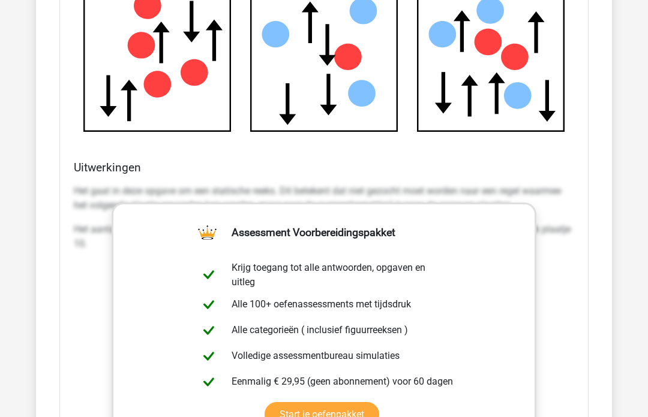
scroll to position [1850, 0]
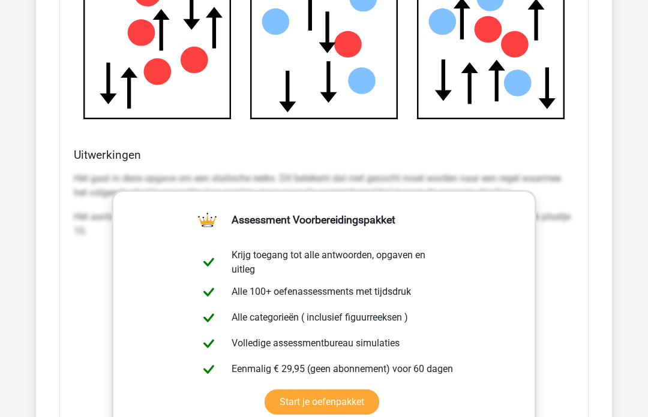
click at [570, 167] on div "Het gaat in deze opgave om een statische reeks. Dit betekent dat niet gezocht m…" at bounding box center [324, 210] width 500 height 86
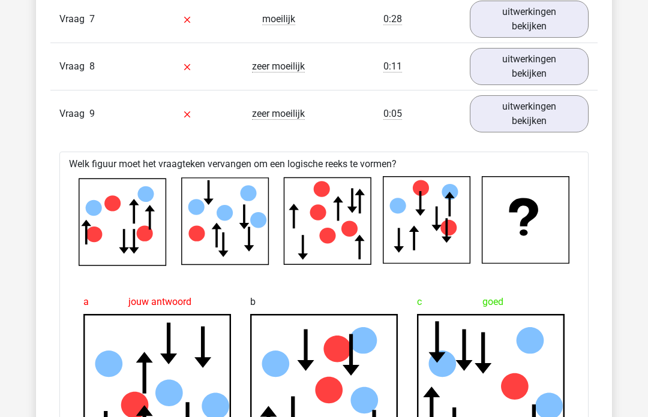
scroll to position [1316, 0]
click at [546, 112] on link "uitwerkingen bekijken" at bounding box center [529, 114] width 119 height 37
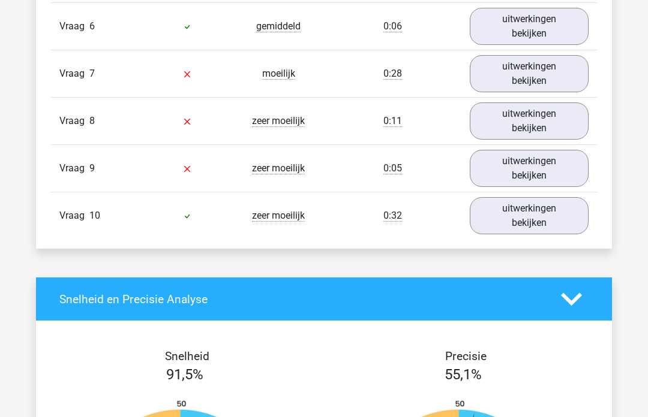
scroll to position [1261, 0]
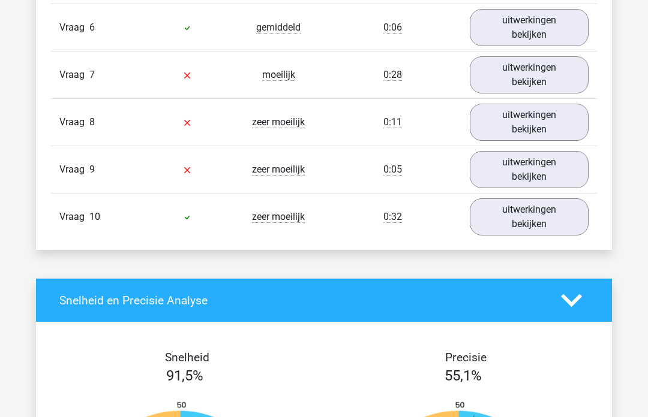
click at [538, 124] on link "uitwerkingen bekijken" at bounding box center [529, 122] width 119 height 37
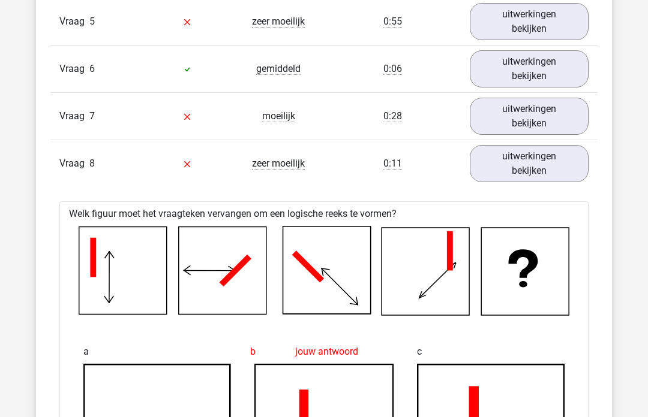
scroll to position [1219, 0]
click at [541, 165] on link "uitwerkingen bekijken" at bounding box center [529, 164] width 119 height 37
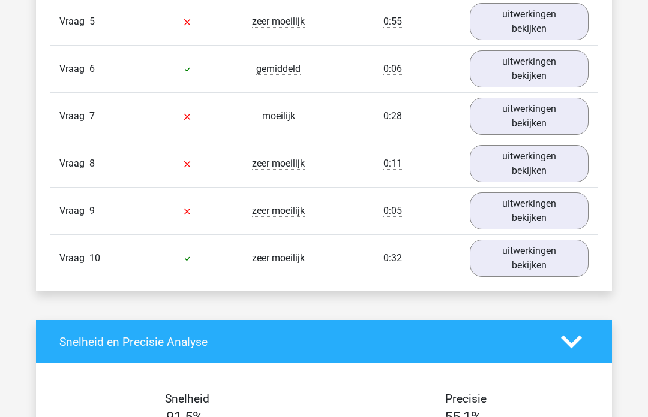
click at [545, 117] on link "uitwerkingen bekijken" at bounding box center [529, 116] width 119 height 37
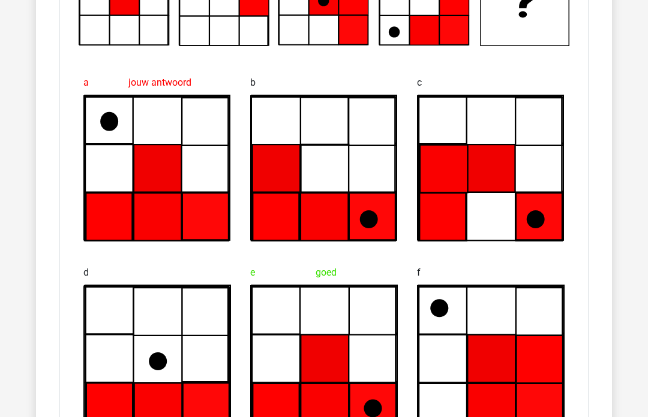
scroll to position [1496, 0]
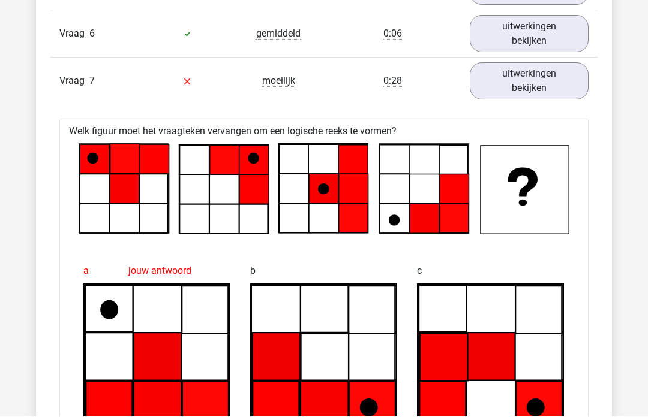
click at [548, 95] on link "uitwerkingen bekijken" at bounding box center [529, 81] width 119 height 37
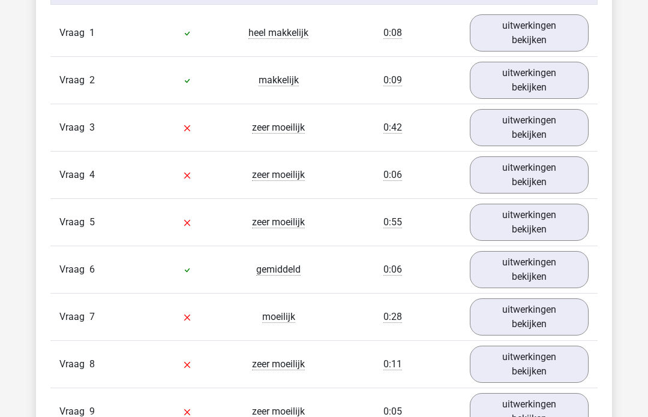
click at [533, 222] on link "uitwerkingen bekijken" at bounding box center [529, 223] width 119 height 37
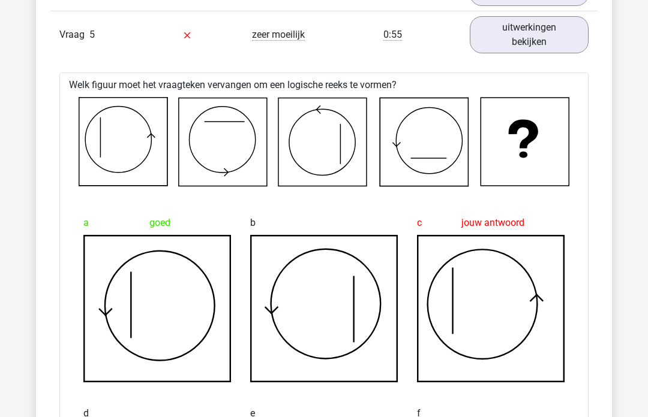
scroll to position [1207, 0]
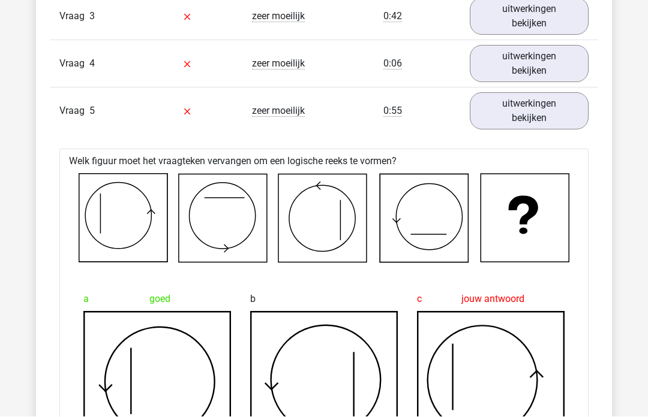
click at [528, 116] on link "uitwerkingen bekijken" at bounding box center [529, 111] width 119 height 37
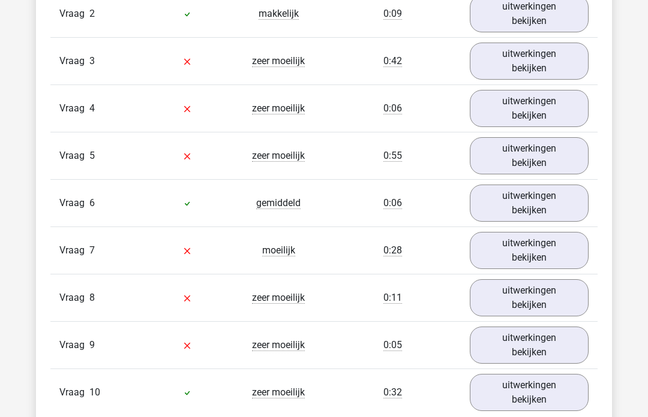
scroll to position [1082, 0]
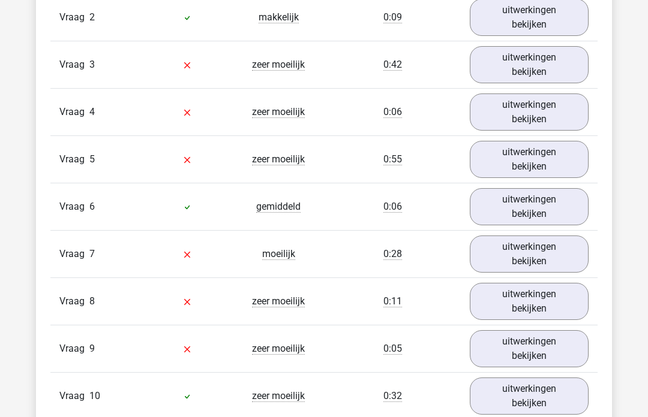
click at [541, 112] on link "uitwerkingen bekijken" at bounding box center [529, 112] width 119 height 37
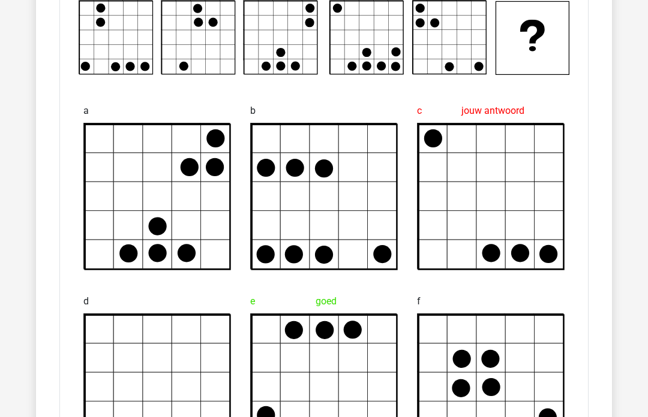
scroll to position [1256, 0]
click at [397, 98] on div "b" at bounding box center [323, 184] width 167 height 191
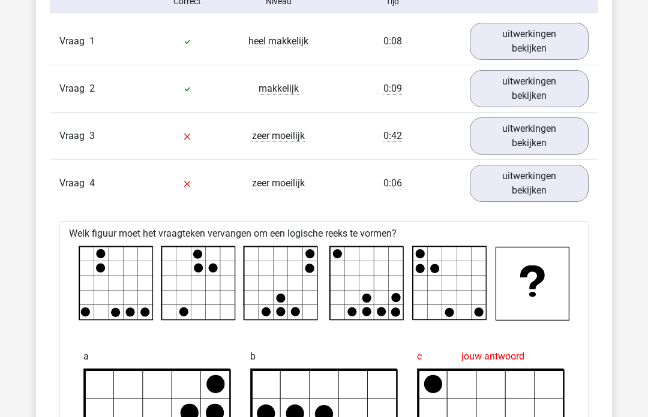
scroll to position [1011, 0]
click at [565, 184] on link "uitwerkingen bekijken" at bounding box center [529, 183] width 119 height 37
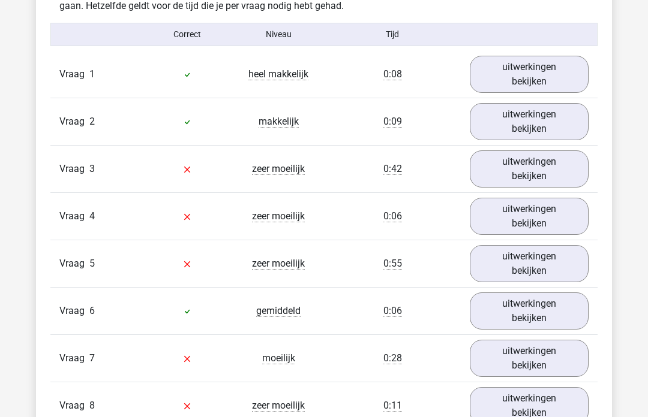
scroll to position [976, 0]
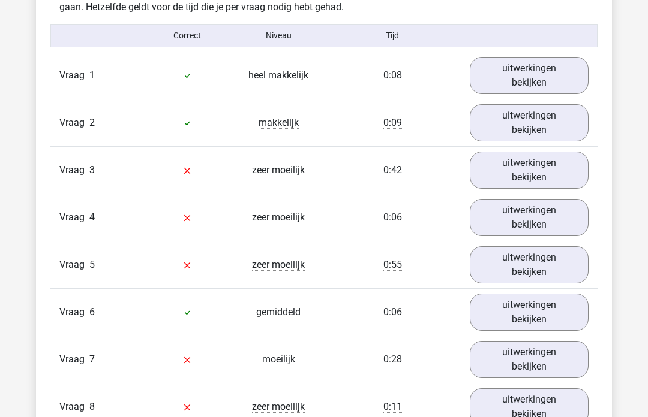
click at [553, 170] on link "uitwerkingen bekijken" at bounding box center [529, 170] width 119 height 37
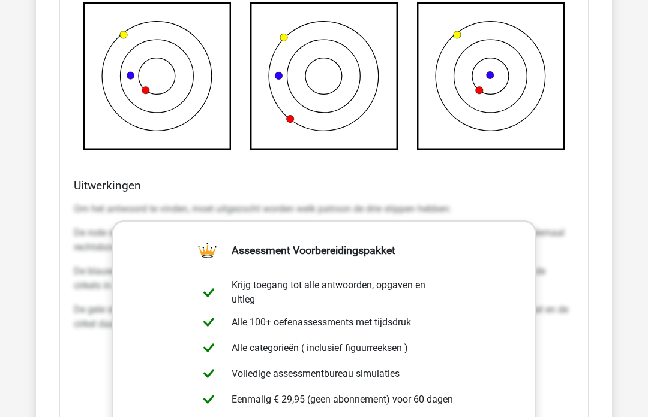
scroll to position [1538, 0]
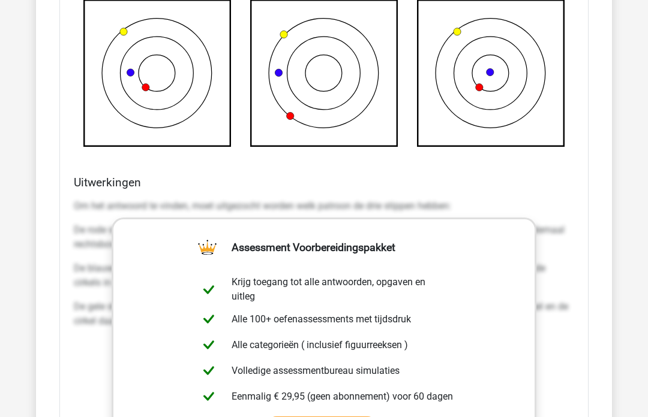
click at [620, 228] on div "Kies premium Marisa riesjemuller@hotmail.com" at bounding box center [324, 340] width 648 height 3756
click at [602, 234] on div "In deze sectie vind je de antwoorden en uitwerkingen bij alle vragen. Daarnaast…" at bounding box center [324, 182] width 558 height 1565
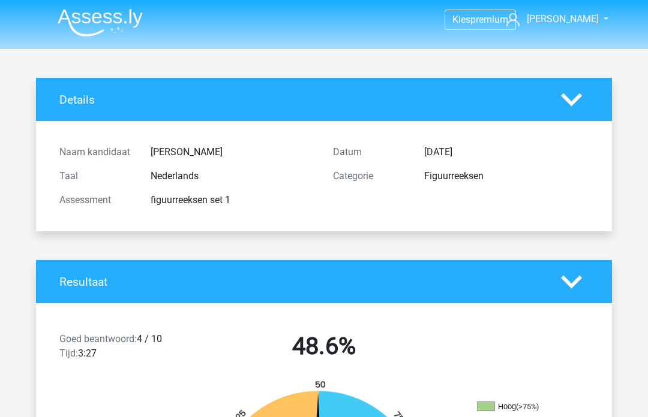
scroll to position [0, 0]
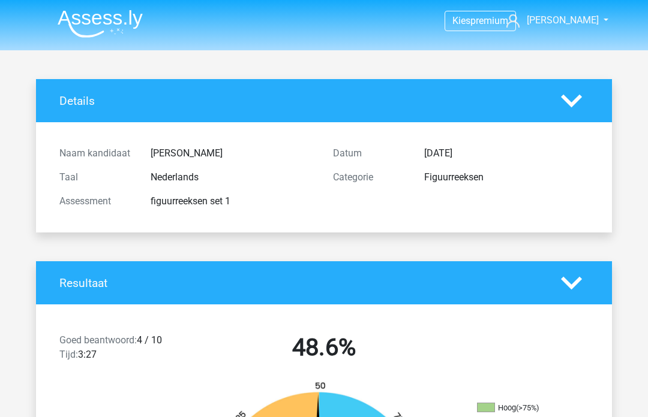
click at [106, 23] on img at bounding box center [100, 24] width 85 height 28
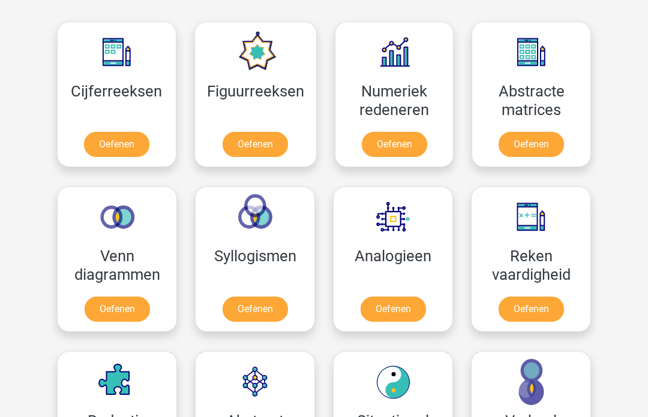
scroll to position [536, 0]
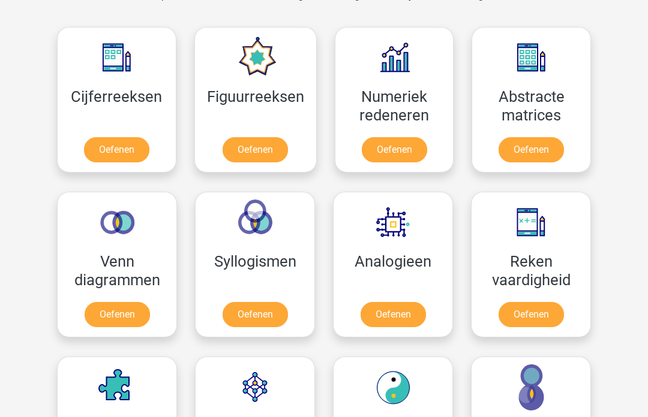
click at [260, 143] on link "Oefenen" at bounding box center [254, 149] width 65 height 25
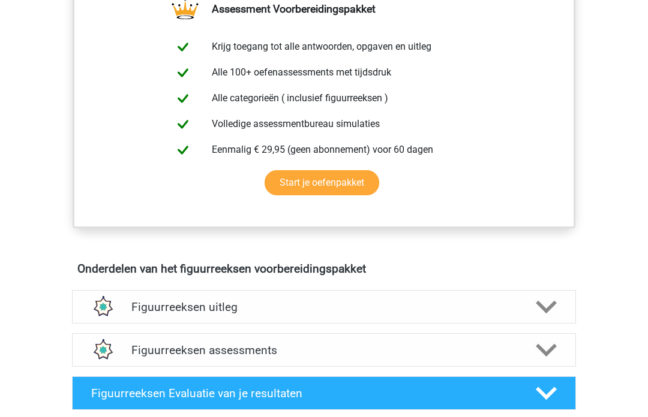
scroll to position [471, 0]
click at [534, 322] on div "Figuurreeksen uitleg" at bounding box center [324, 307] width 504 height 34
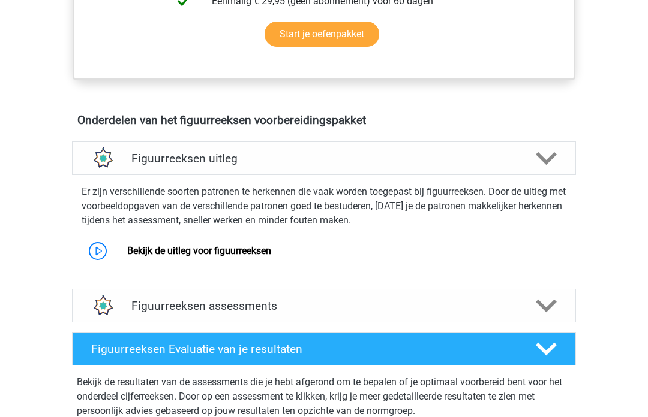
scroll to position [724, 0]
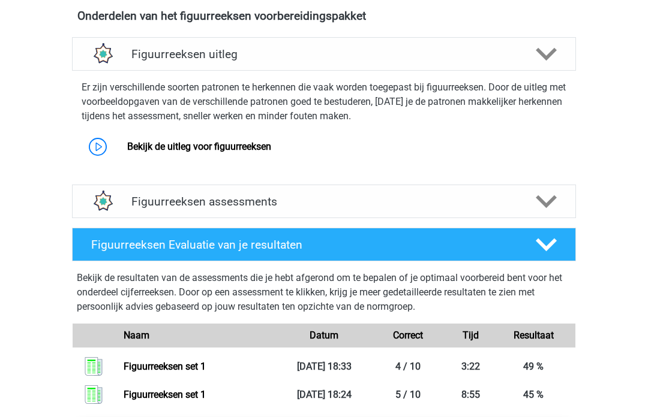
click at [543, 212] on div "Figuurreeksen assessments" at bounding box center [324, 202] width 504 height 34
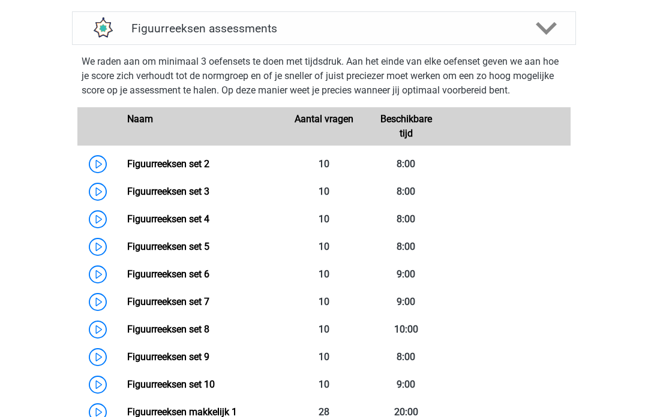
scroll to position [897, 0]
click at [146, 270] on link "Figuurreeksen set 6" at bounding box center [168, 274] width 82 height 11
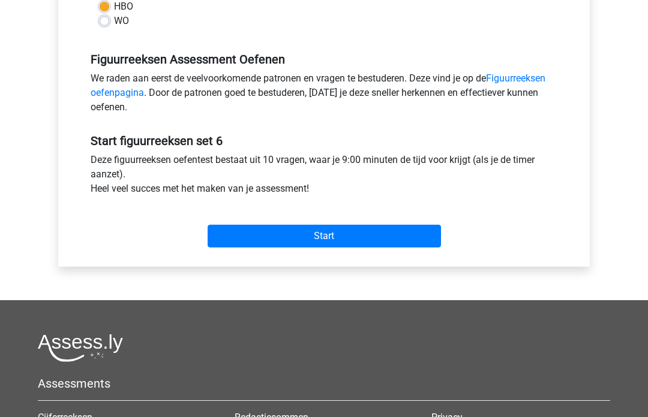
scroll to position [342, 0]
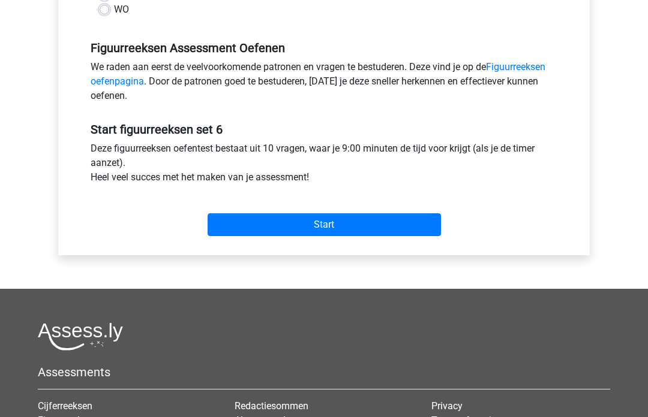
click at [344, 224] on input "Start" at bounding box center [324, 225] width 233 height 23
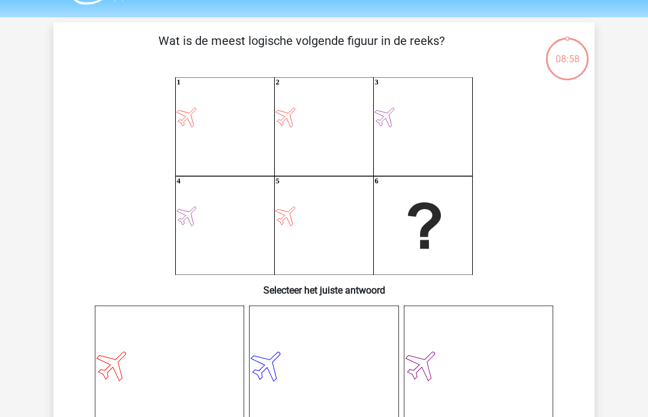
scroll to position [34, 0]
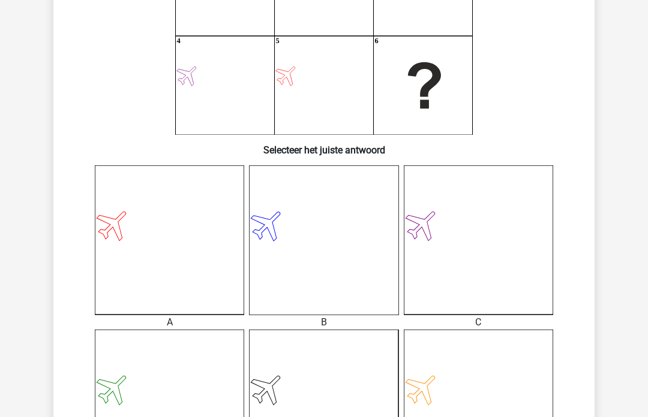
click at [122, 261] on icon at bounding box center [169, 240] width 149 height 149
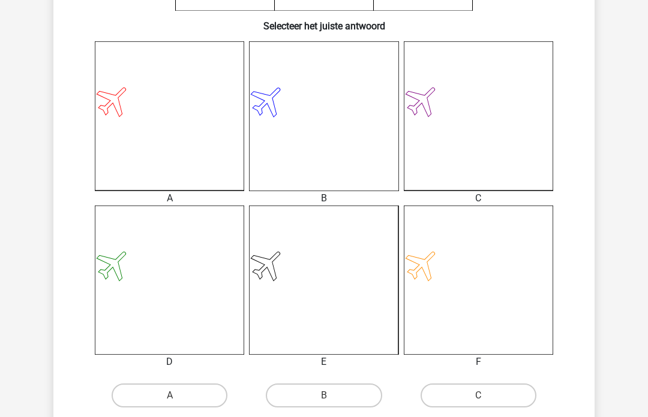
scroll to position [297, 0]
click at [188, 396] on label "A" at bounding box center [170, 396] width 116 height 24
click at [178, 396] on input "A" at bounding box center [174, 400] width 8 height 8
radio input "true"
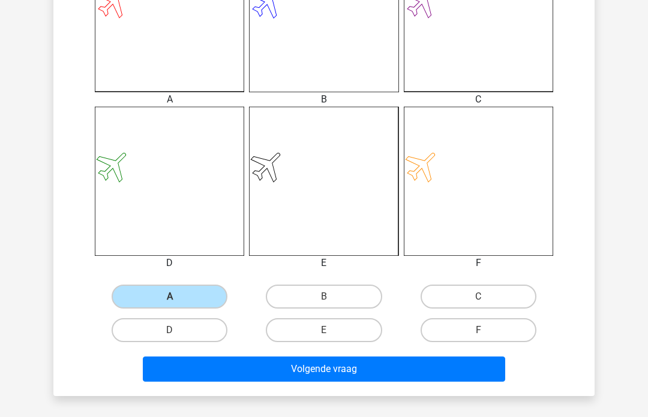
click at [412, 369] on button "Volgende vraag" at bounding box center [324, 369] width 363 height 25
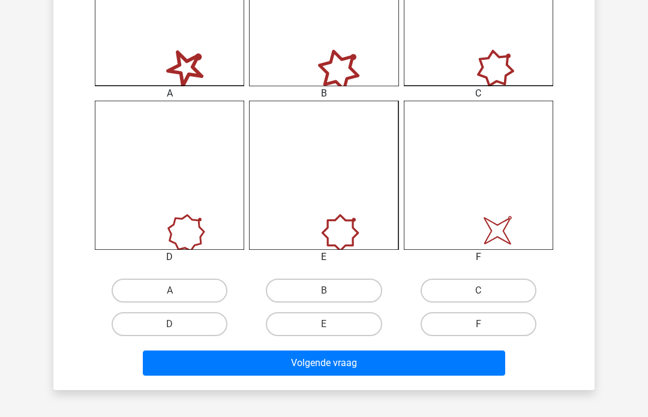
scroll to position [402, 0]
click at [491, 292] on label "C" at bounding box center [478, 291] width 116 height 24
click at [486, 292] on input "C" at bounding box center [482, 295] width 8 height 8
radio input "true"
click at [377, 363] on button "Volgende vraag" at bounding box center [324, 363] width 363 height 25
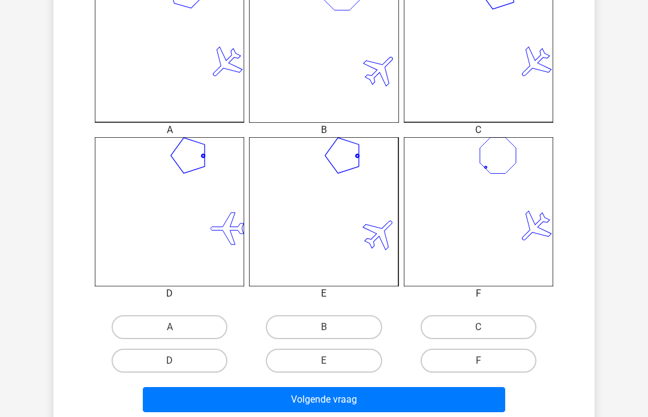
scroll to position [380, 0]
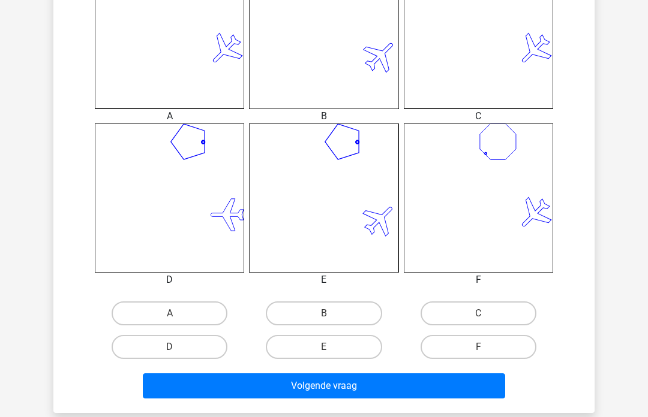
click at [496, 314] on label "C" at bounding box center [478, 314] width 116 height 24
click at [486, 314] on input "C" at bounding box center [482, 318] width 8 height 8
radio input "true"
click at [404, 387] on button "Volgende vraag" at bounding box center [324, 386] width 363 height 25
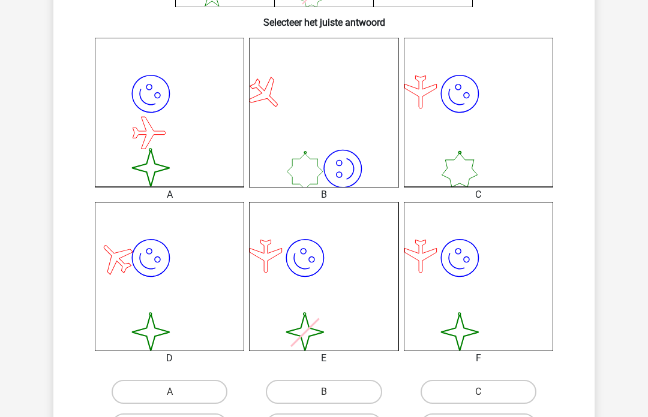
scroll to position [318, 0]
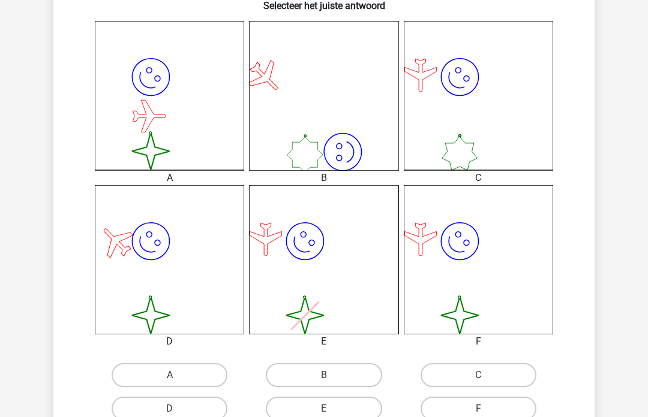
click at [486, 410] on label "F" at bounding box center [478, 409] width 116 height 24
click at [486, 410] on input "F" at bounding box center [482, 413] width 8 height 8
radio input "true"
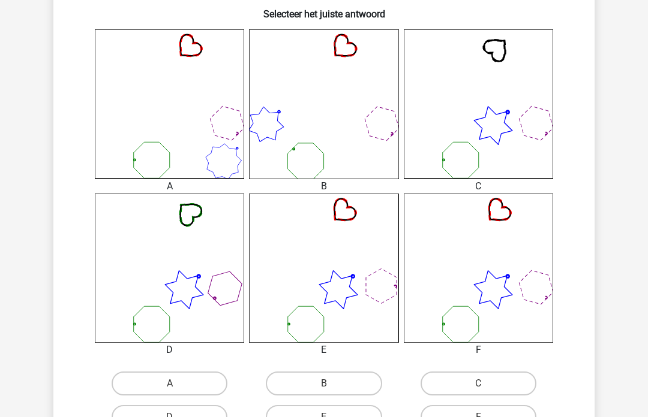
scroll to position [313, 0]
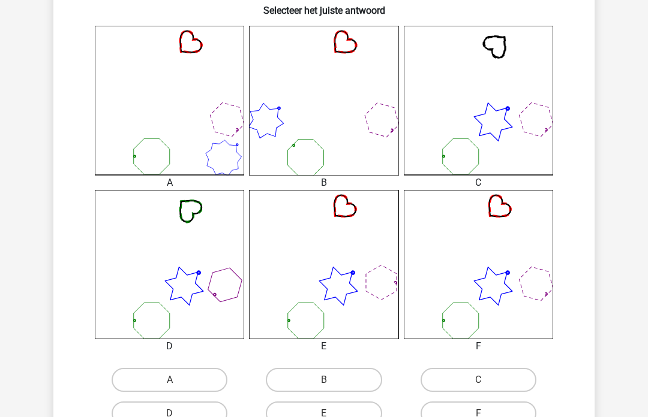
click at [492, 412] on label "F" at bounding box center [478, 414] width 116 height 24
click at [486, 414] on input "F" at bounding box center [482, 418] width 8 height 8
radio input "true"
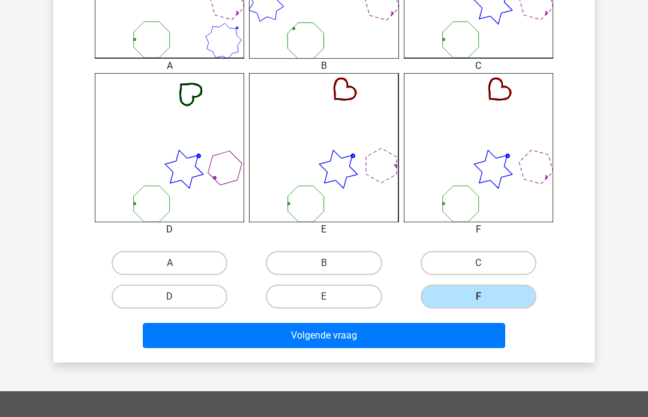
click at [351, 338] on button "Volgende vraag" at bounding box center [324, 335] width 363 height 25
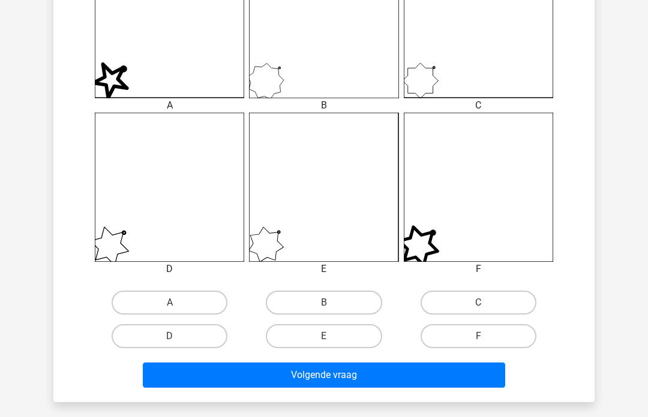
scroll to position [393, 0]
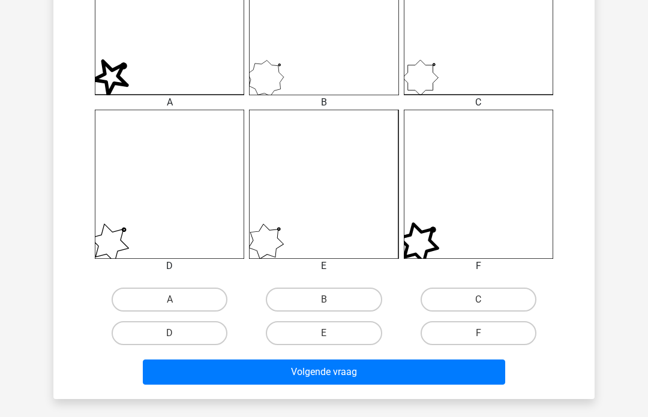
click at [344, 335] on label "E" at bounding box center [324, 333] width 116 height 24
click at [332, 335] on input "E" at bounding box center [328, 337] width 8 height 8
radio input "true"
click at [365, 377] on button "Volgende vraag" at bounding box center [324, 372] width 363 height 25
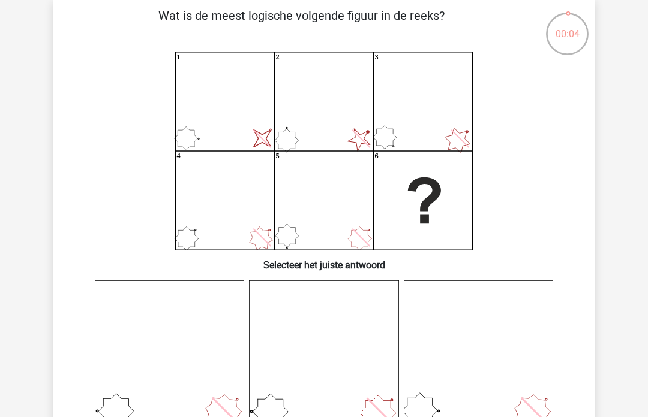
scroll to position [58, 0]
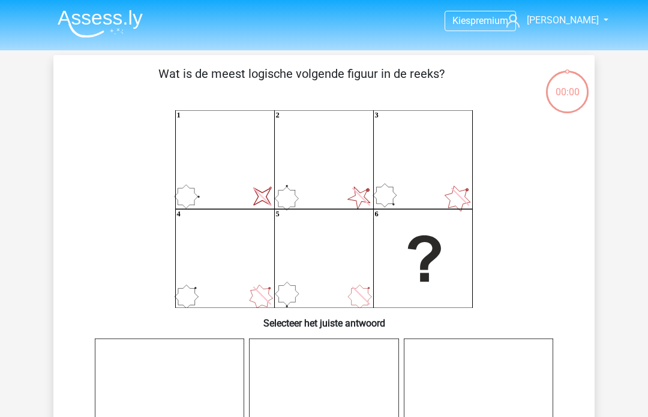
scroll to position [100, 0]
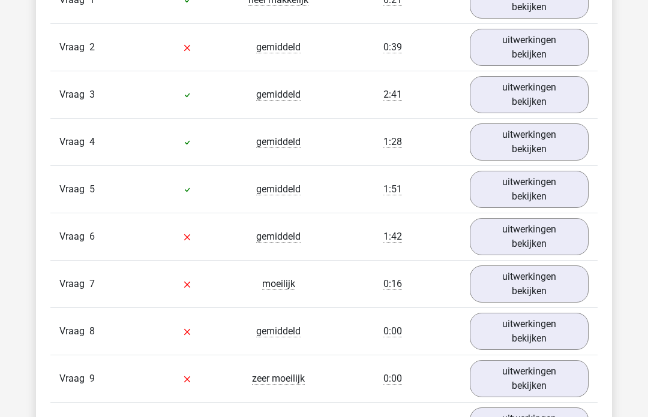
scroll to position [1044, 0]
